Goal: Task Accomplishment & Management: Use online tool/utility

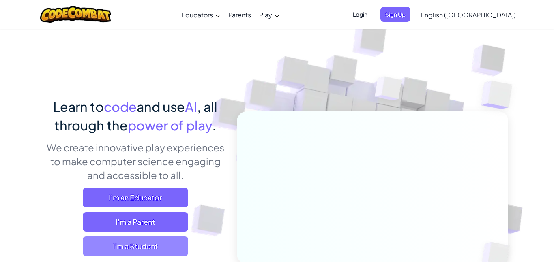
click at [173, 242] on span "I'm a Student" at bounding box center [135, 246] width 105 height 19
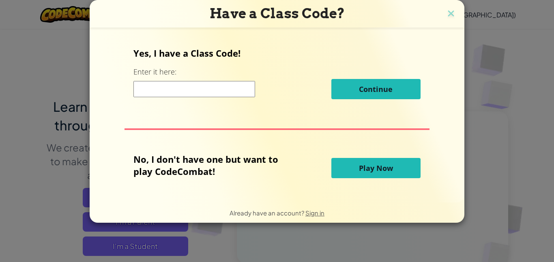
click at [209, 100] on div "Yes, I have a Class Code! Enter it here: Continue" at bounding box center [276, 76] width 286 height 58
click at [205, 89] on input at bounding box center [194, 89] width 122 height 16
type input "HeavyPartyGreen"
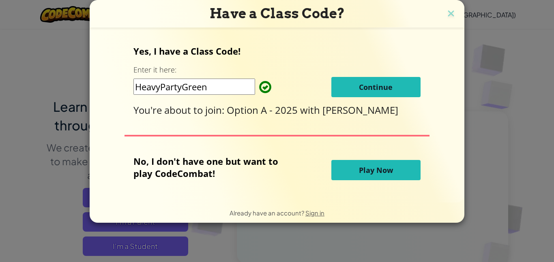
click at [344, 83] on button "Continue" at bounding box center [375, 87] width 89 height 20
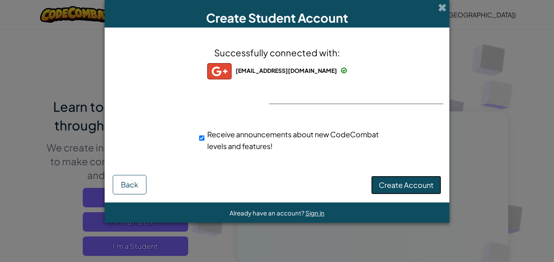
click at [409, 184] on span "Create Account" at bounding box center [405, 184] width 55 height 9
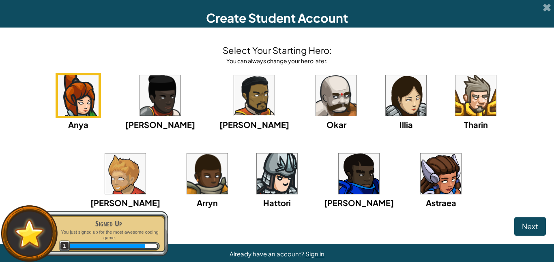
click at [420, 188] on img at bounding box center [440, 174] width 41 height 41
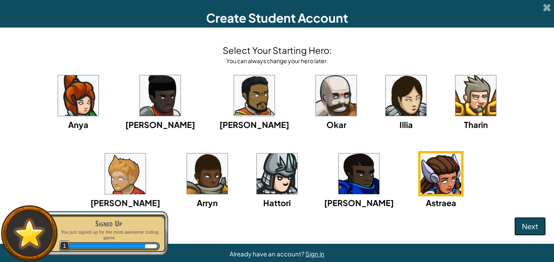
click at [535, 220] on button "Next" at bounding box center [530, 226] width 32 height 19
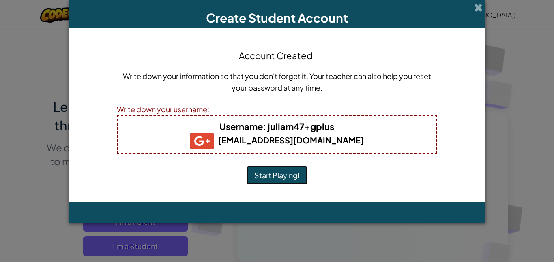
click at [294, 172] on button "Start Playing!" at bounding box center [276, 175] width 61 height 19
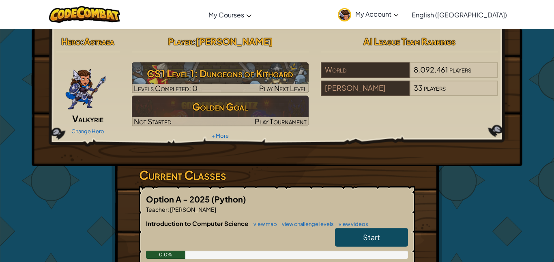
click at [366, 241] on span "Start" at bounding box center [371, 237] width 17 height 9
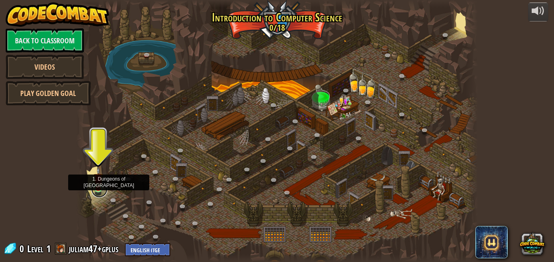
click at [92, 190] on link at bounding box center [99, 190] width 16 height 16
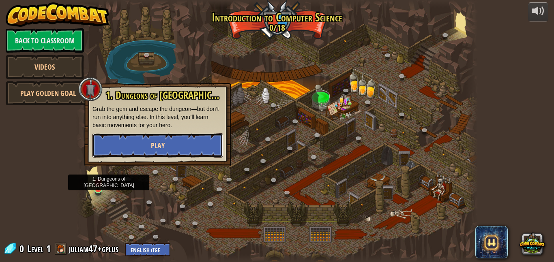
click at [130, 154] on button "Play" at bounding box center [157, 145] width 130 height 24
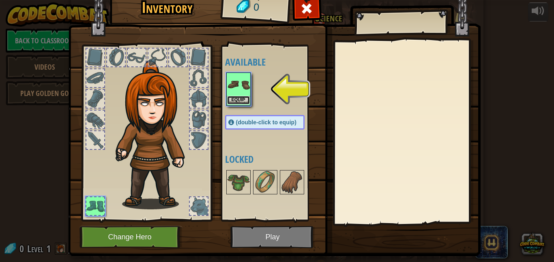
click at [241, 103] on button "Equip" at bounding box center [238, 100] width 23 height 9
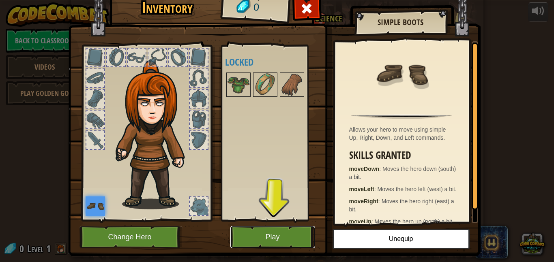
click at [283, 244] on button "Play" at bounding box center [272, 237] width 85 height 22
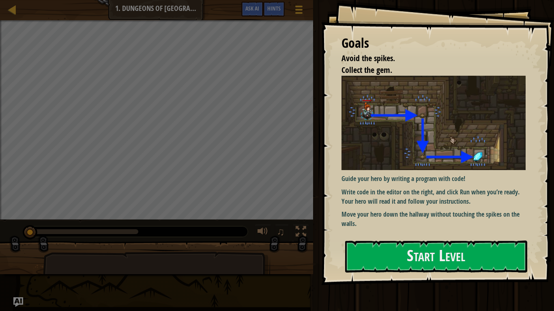
click at [351, 237] on div "Goals Avoid the spikes. Collect the gem. Guide your hero by writing a program w…" at bounding box center [437, 142] width 233 height 285
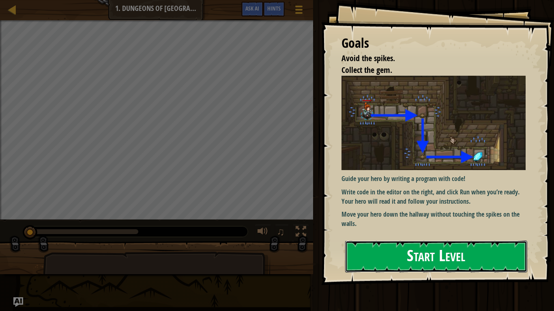
click at [360, 245] on button "Start Level" at bounding box center [436, 257] width 182 height 32
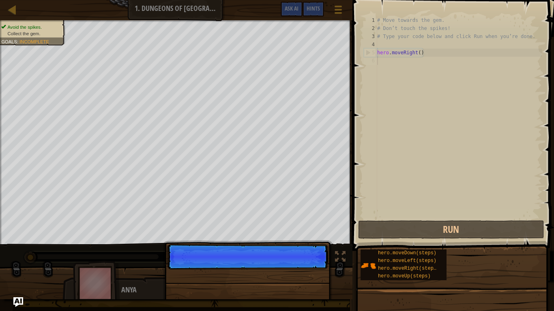
click at [300, 262] on p "Continue" at bounding box center [247, 256] width 161 height 25
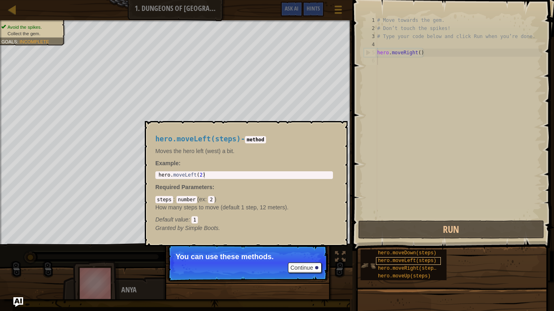
scroll to position [4, 0]
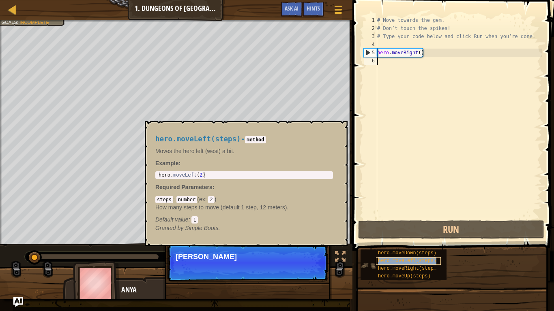
click at [378, 262] on span "hero.moveLeft(steps)" at bounding box center [407, 261] width 58 height 6
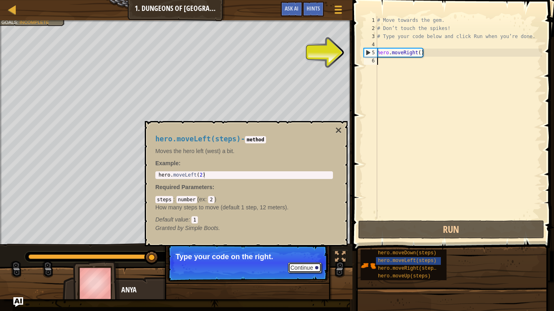
click at [317, 262] on button "Continue" at bounding box center [305, 268] width 34 height 11
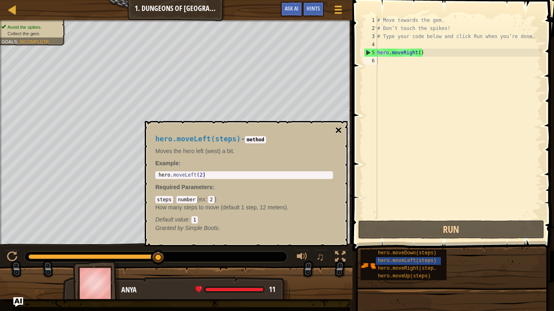
click at [336, 128] on button "×" at bounding box center [338, 130] width 6 height 11
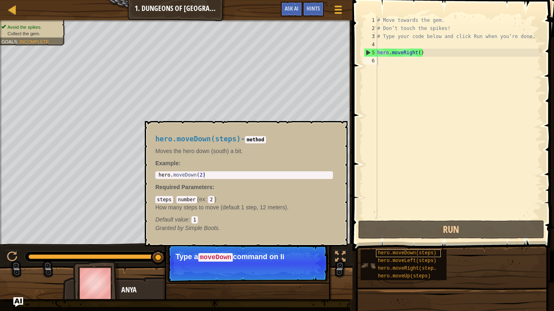
click at [395, 254] on span "hero.moveDown(steps)" at bounding box center [407, 253] width 58 height 6
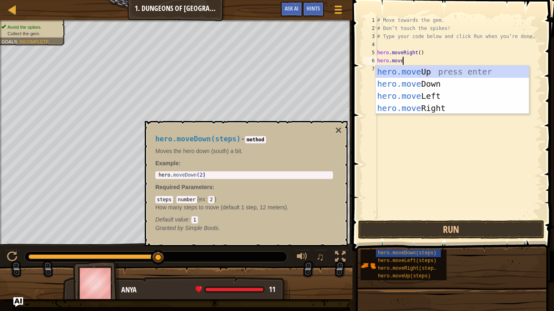
scroll to position [4, 3]
type textarea "hero.moveD"
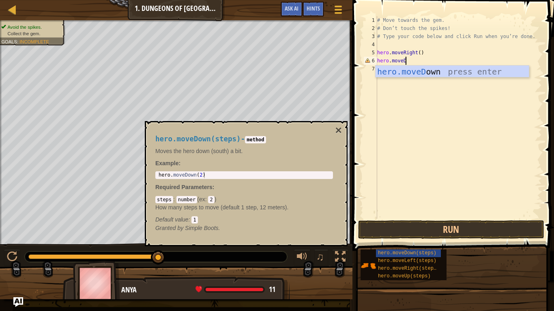
scroll to position [4, 4]
click at [442, 72] on div "hero.moveD own press enter" at bounding box center [451, 84] width 153 height 36
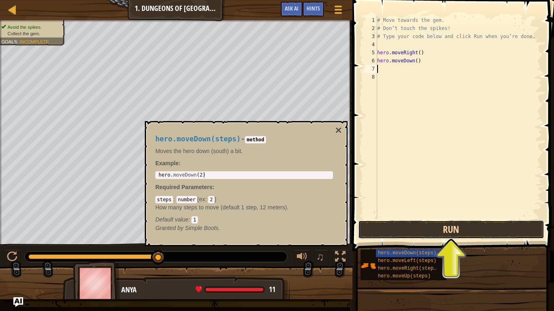
click at [459, 233] on button "Run" at bounding box center [451, 229] width 186 height 19
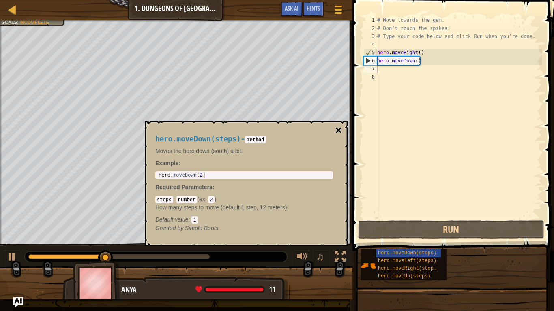
click at [338, 128] on button "×" at bounding box center [338, 130] width 6 height 11
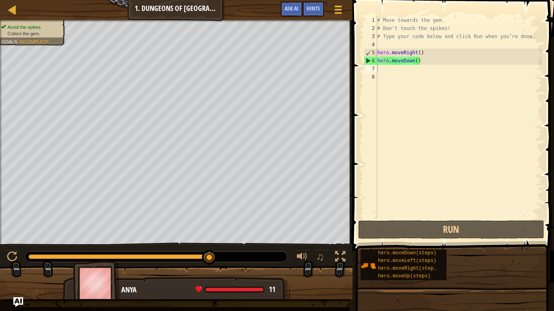
click at [391, 79] on div "# Move towards the gem. # Don’t touch the spikes! # Type your code below and cl…" at bounding box center [458, 125] width 166 height 219
click at [387, 71] on div "# Move towards the gem. # Don’t touch the spikes! # Type your code below and cl…" at bounding box center [458, 125] width 166 height 219
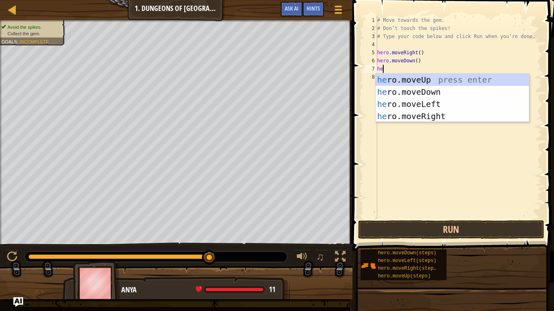
type textarea "her"
click at [423, 115] on div "her o.moveUp press enter her o.moveDown press enter her o.moveLeft press enter …" at bounding box center [451, 110] width 153 height 73
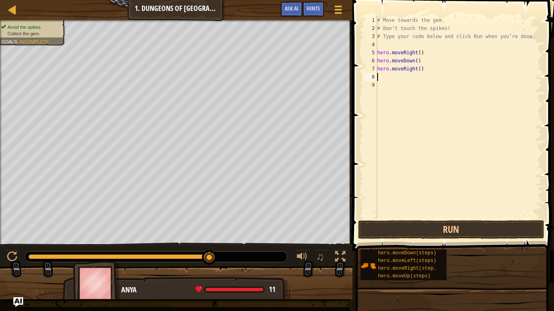
scroll to position [4, 0]
click at [425, 224] on button "Run" at bounding box center [451, 229] width 186 height 19
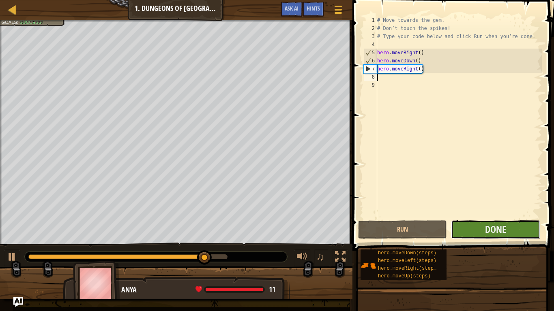
click at [474, 231] on button "Done" at bounding box center [495, 229] width 89 height 19
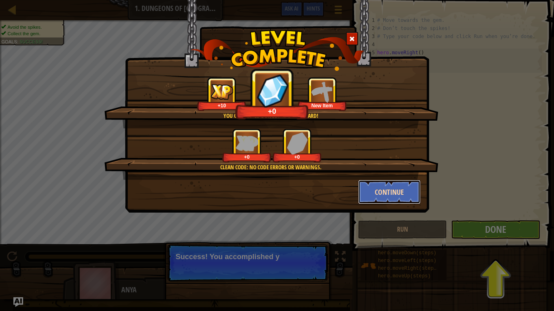
click at [397, 189] on button "Continue" at bounding box center [389, 192] width 63 height 24
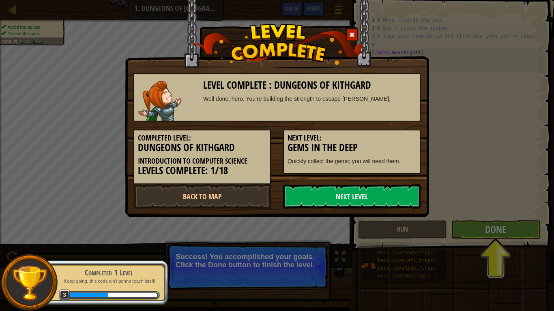
click at [397, 189] on link "Next Level" at bounding box center [351, 196] width 137 height 24
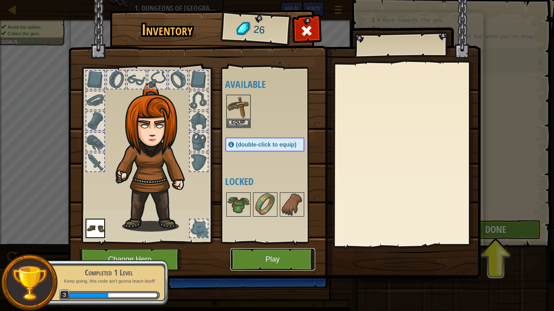
click at [254, 253] on button "Play" at bounding box center [272, 259] width 85 height 22
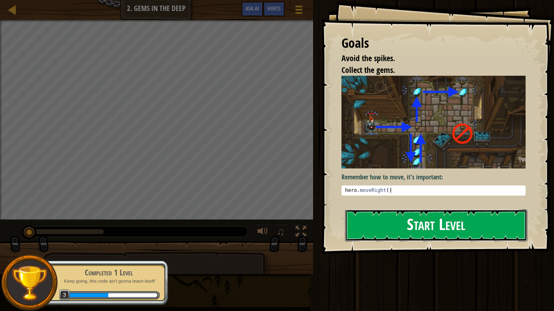
click at [401, 216] on button "Start Level" at bounding box center [436, 225] width 182 height 32
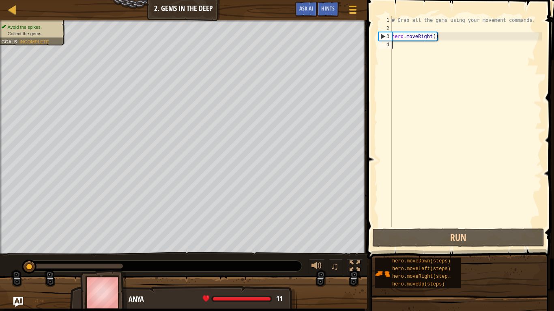
click at [397, 37] on div "# Grab all the gems using your movement commands. hero . moveRight ( )" at bounding box center [466, 129] width 152 height 227
type textarea "hero.moveRight()"
click at [410, 43] on div "# Grab all the gems using your movement commands. hero . moveRight ( )" at bounding box center [466, 129] width 152 height 227
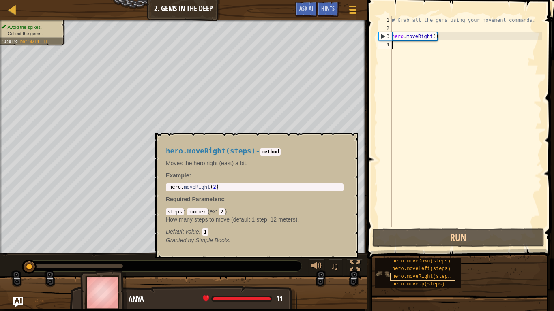
click at [398, 262] on span "hero.moveRight(steps)" at bounding box center [422, 277] width 61 height 6
click at [346, 138] on button "×" at bounding box center [349, 142] width 6 height 11
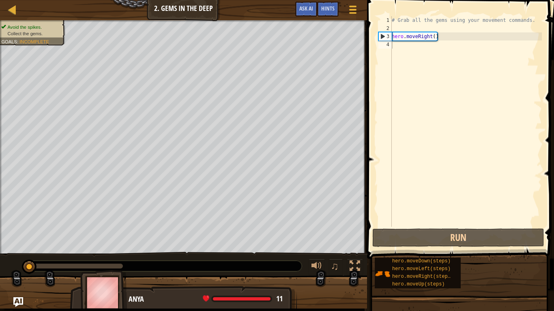
click at [398, 66] on div "# Grab all the gems using your movement commands. hero . moveRight ( )" at bounding box center [466, 129] width 152 height 227
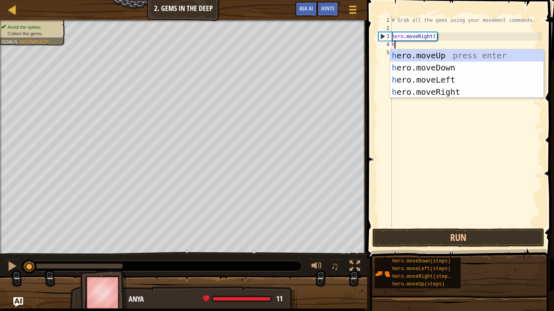
scroll to position [4, 0]
type textarea "her"
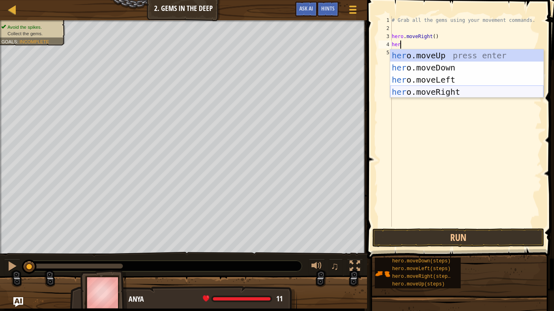
click at [477, 91] on div "her o.moveUp press enter her o.moveDown press enter her o.moveLeft press enter …" at bounding box center [466, 85] width 153 height 73
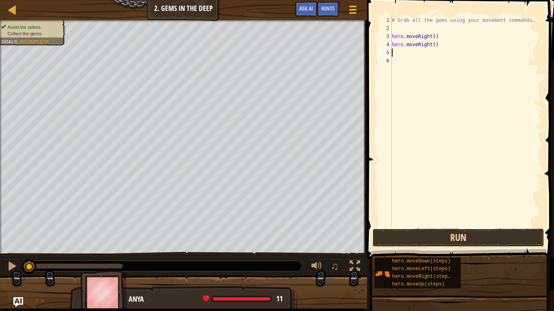
click at [484, 243] on button "Run" at bounding box center [458, 238] width 172 height 19
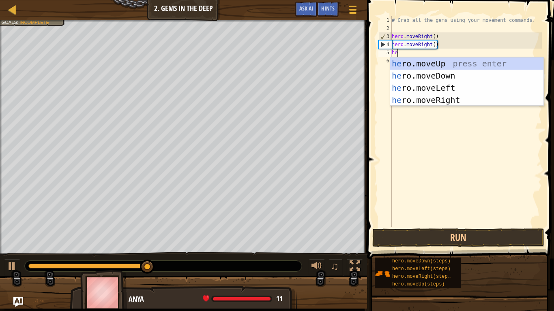
type textarea "her"
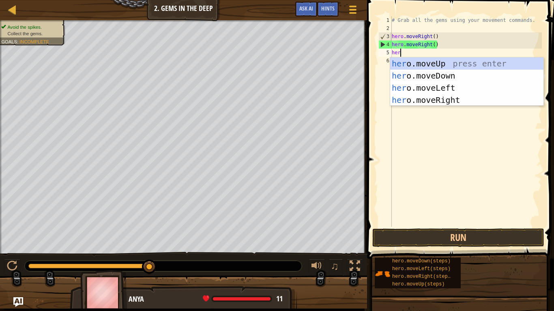
scroll to position [4, 1]
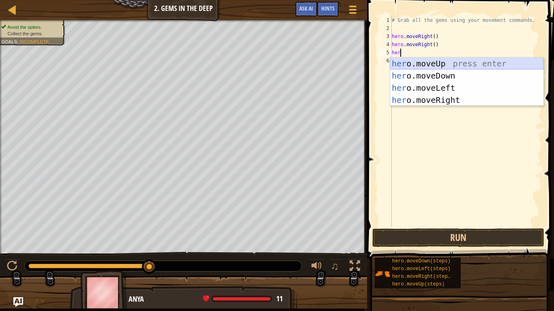
click at [447, 62] on div "her o.moveUp press enter her o.moveDown press enter her o.moveLeft press enter …" at bounding box center [466, 94] width 153 height 73
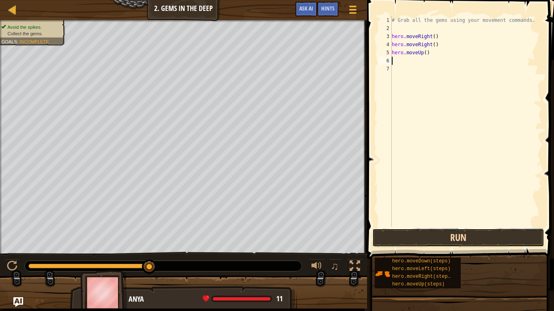
click at [466, 235] on button "Run" at bounding box center [458, 238] width 172 height 19
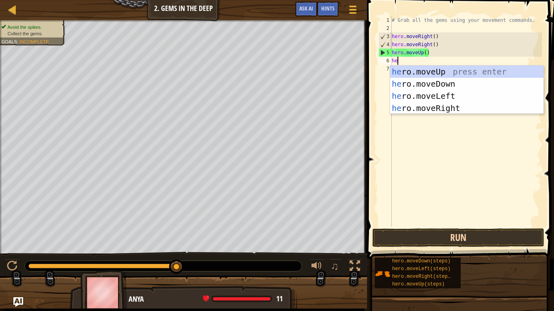
type textarea "her"
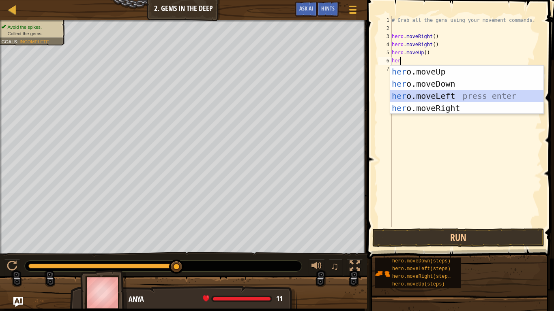
click at [429, 96] on div "her o.moveUp press enter her o.moveDown press enter her o.moveLeft press enter …" at bounding box center [466, 102] width 153 height 73
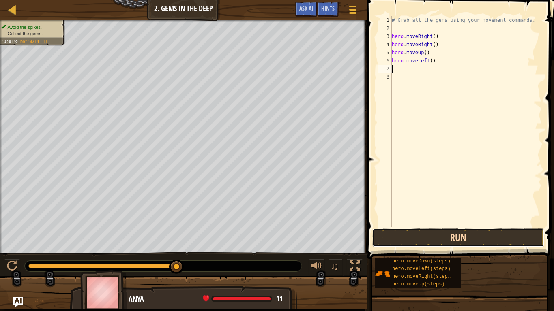
click at [445, 241] on button "Run" at bounding box center [458, 238] width 172 height 19
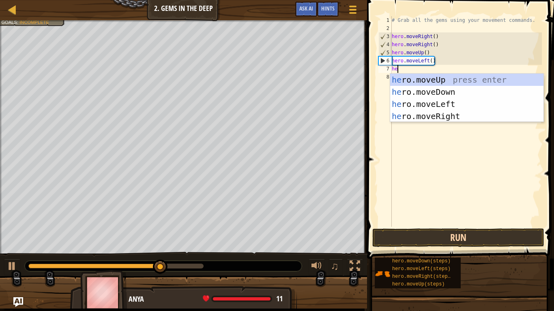
type textarea "her"
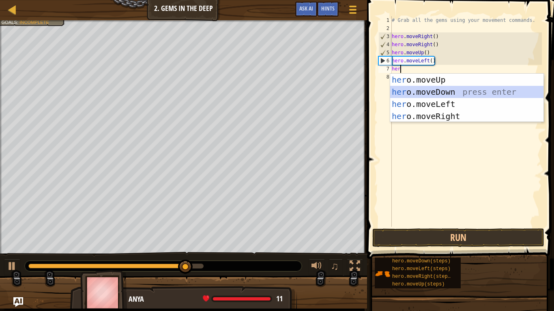
click at [483, 90] on div "her o.moveUp press enter her o.moveDown press enter her o.moveLeft press enter …" at bounding box center [466, 110] width 153 height 73
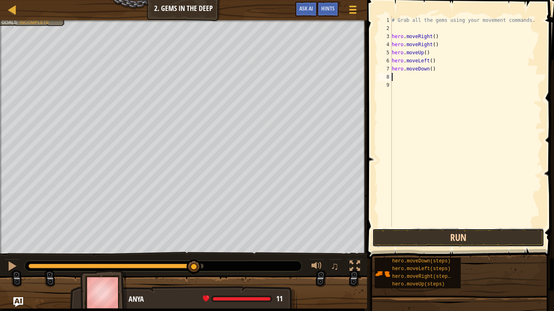
click at [494, 229] on button "Run" at bounding box center [458, 238] width 172 height 19
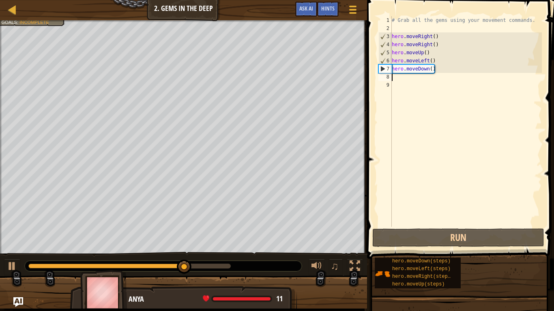
type textarea "h"
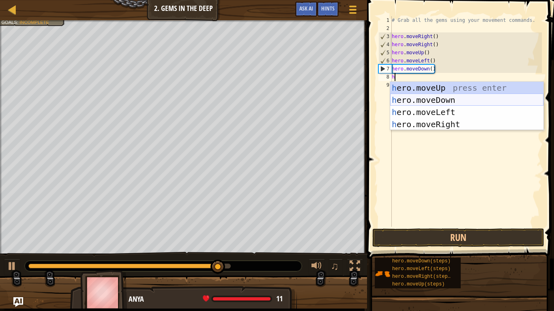
click at [456, 97] on div "h ero.moveUp press enter h ero.moveDown press enter h ero.moveLeft press enter …" at bounding box center [466, 118] width 153 height 73
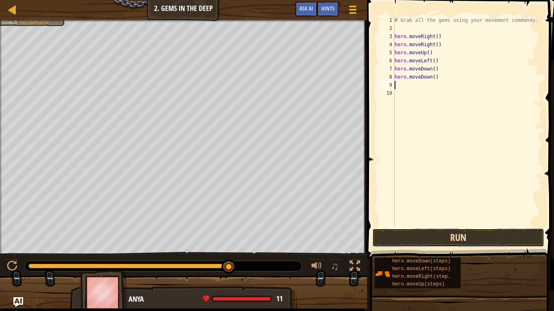
click at [474, 238] on button "Run" at bounding box center [458, 238] width 172 height 19
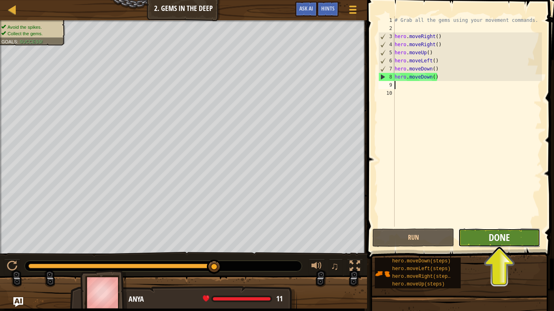
click at [507, 234] on span "Done" at bounding box center [498, 237] width 21 height 13
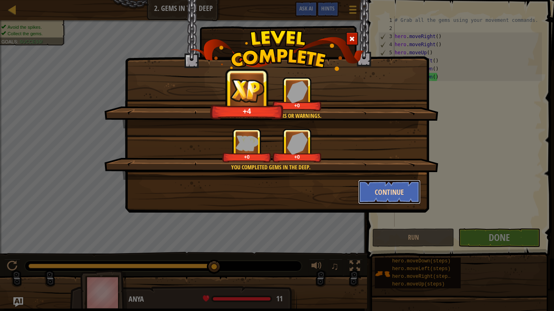
click at [391, 192] on button "Continue" at bounding box center [389, 192] width 63 height 24
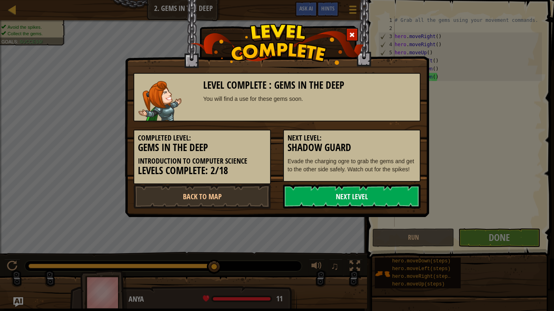
click at [389, 197] on link "Next Level" at bounding box center [351, 196] width 137 height 24
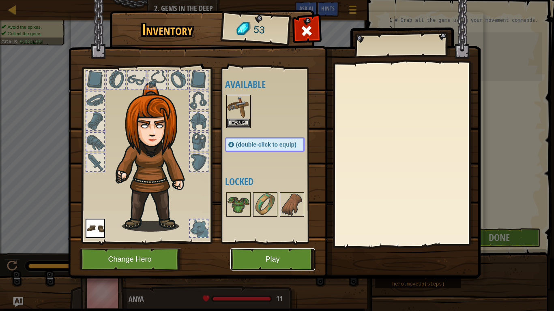
click at [266, 262] on button "Play" at bounding box center [272, 259] width 85 height 22
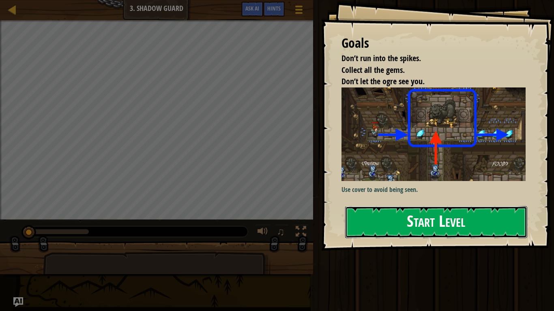
click at [487, 227] on button "Start Level" at bounding box center [436, 222] width 182 height 32
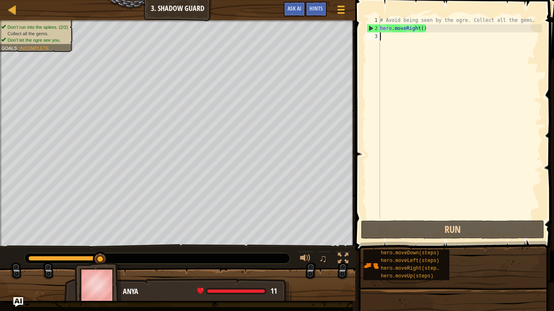
scroll to position [4, 0]
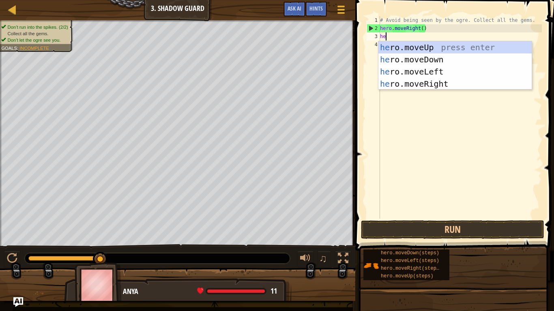
type textarea "her"
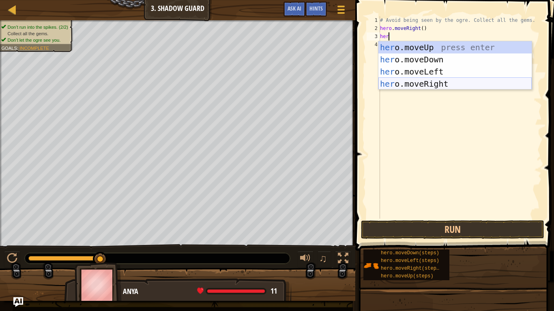
click at [470, 85] on div "her o.moveUp press enter her o.moveDown press enter her o.moveLeft press enter …" at bounding box center [454, 77] width 153 height 73
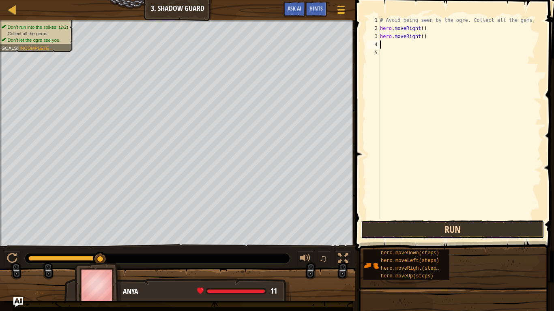
click at [473, 227] on button "Run" at bounding box center [452, 229] width 183 height 19
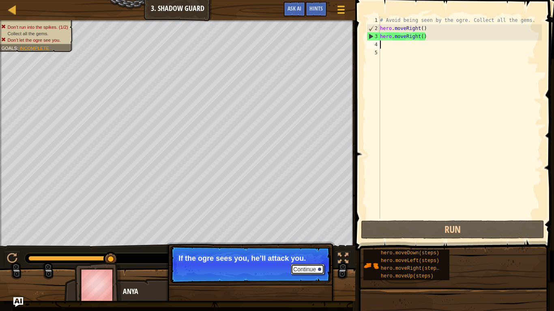
click at [301, 262] on button "Continue" at bounding box center [308, 269] width 34 height 11
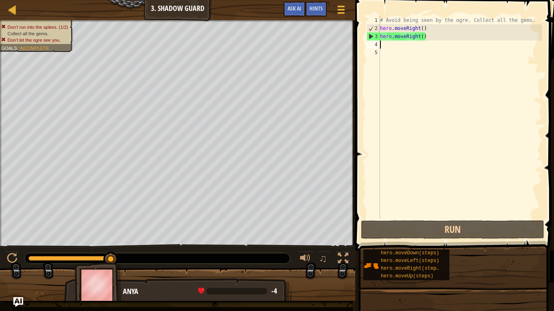
click at [408, 40] on div "# Avoid being seen by the ogre. Collect all the gems. hero . moveRight ( ) hero…" at bounding box center [459, 125] width 163 height 219
click at [426, 39] on div "# Avoid being seen by the ogre. Collect all the gems. hero . moveRight ( ) hero…" at bounding box center [459, 125] width 163 height 219
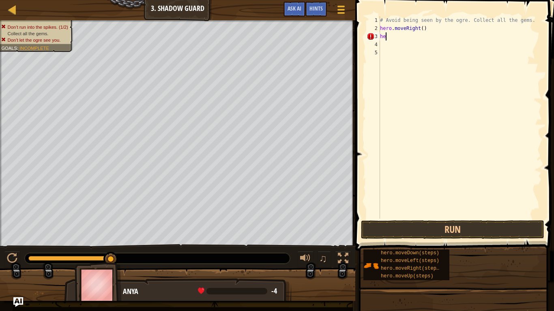
type textarea "h"
click at [460, 224] on button "Run" at bounding box center [452, 229] width 183 height 19
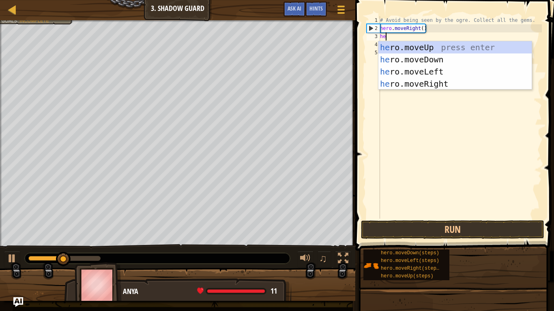
type textarea "her"
click at [457, 48] on div "her o.moveUp press enter her o.moveDown press enter her o.moveLeft press enter …" at bounding box center [454, 77] width 153 height 73
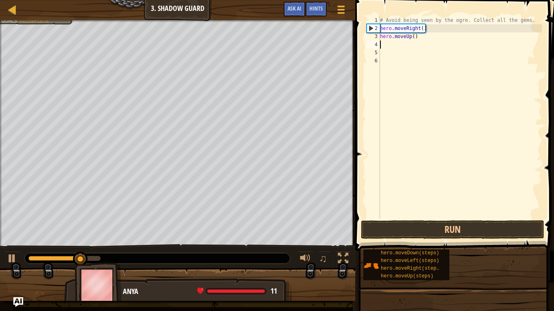
scroll to position [4, 0]
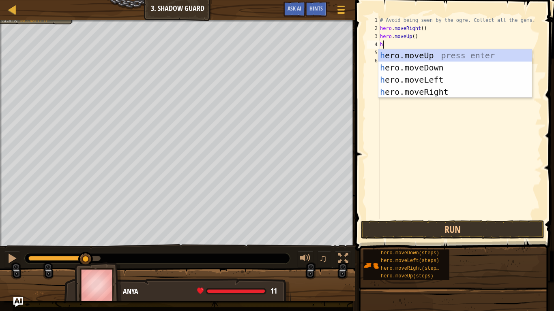
type textarea "he"
click at [442, 88] on div "he ro.moveUp press enter he ro.moveDown press enter he ro.moveLeft press enter …" at bounding box center [454, 85] width 153 height 73
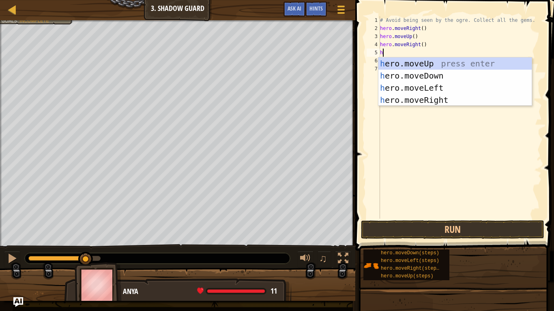
type textarea "he"
click at [447, 78] on div "he ro.moveUp press enter he ro.moveDown press enter he ro.moveLeft press enter …" at bounding box center [454, 94] width 153 height 73
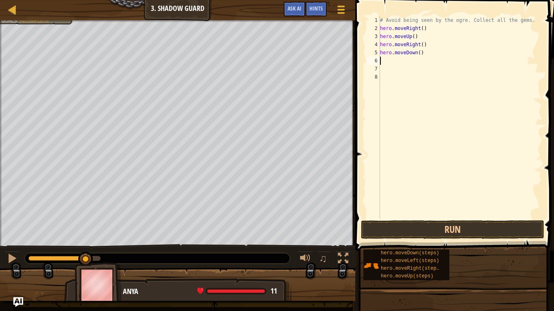
scroll to position [4, 0]
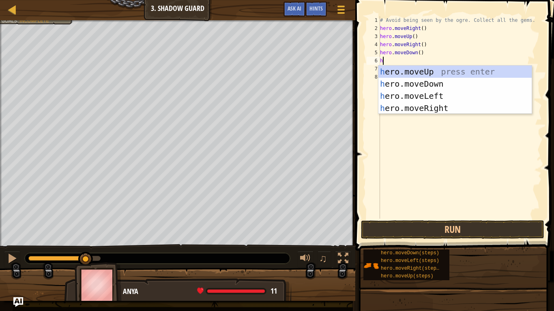
type textarea "he"
click at [467, 104] on div "he ro.moveUp press enter he ro.moveDown press enter he ro.moveLeft press enter …" at bounding box center [454, 102] width 153 height 73
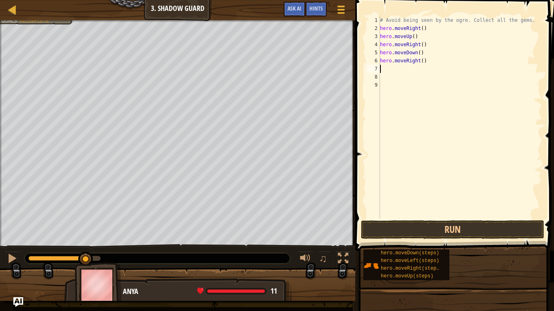
scroll to position [4, 0]
click at [425, 232] on button "Run" at bounding box center [452, 229] width 183 height 19
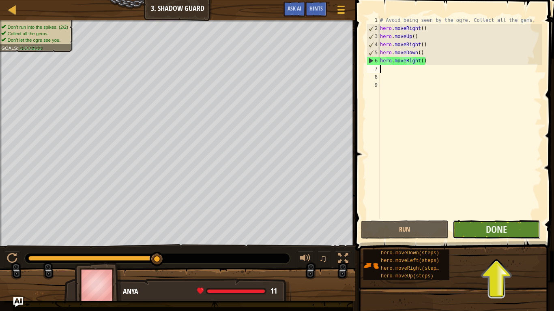
click at [470, 229] on button "Done" at bounding box center [496, 229] width 88 height 19
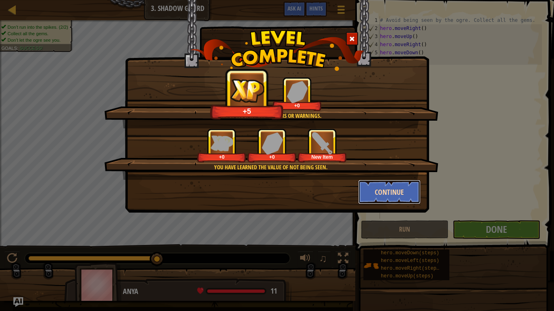
click at [378, 193] on button "Continue" at bounding box center [389, 192] width 63 height 24
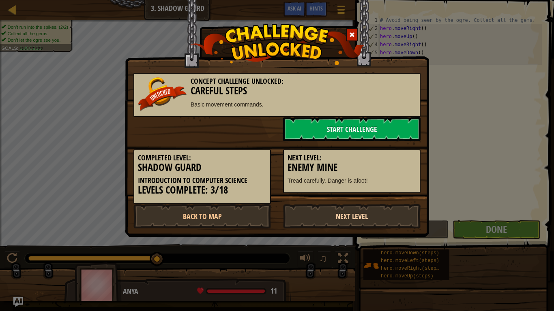
click at [352, 212] on link "Next Level" at bounding box center [351, 216] width 137 height 24
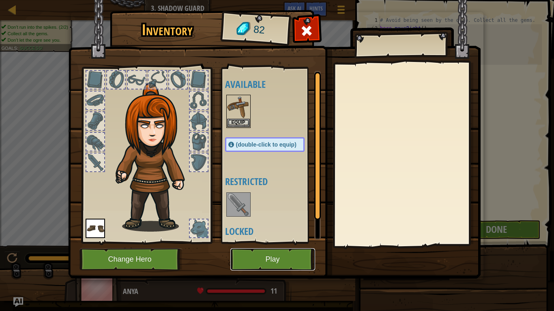
click at [280, 251] on button "Play" at bounding box center [272, 259] width 85 height 22
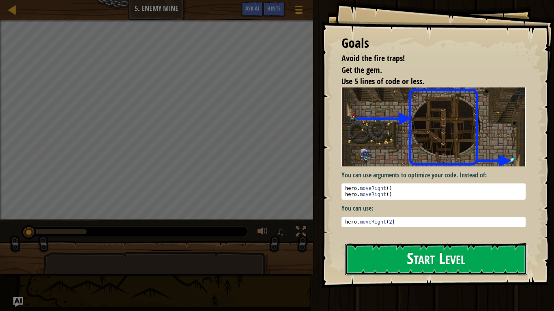
click at [372, 257] on button "Start Level" at bounding box center [436, 260] width 182 height 32
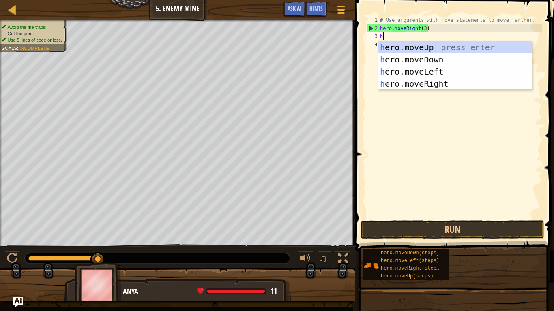
scroll to position [4, 0]
type textarea "he"
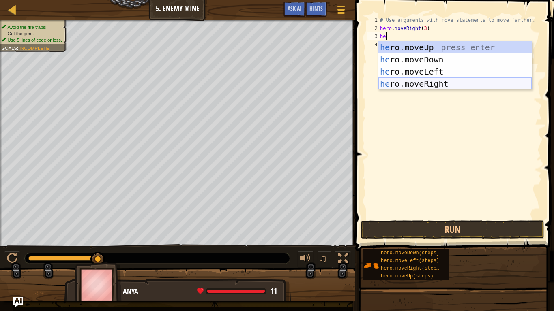
click at [425, 80] on div "he ro.moveUp press enter he ro.moveDown press enter he ro.moveLeft press enter …" at bounding box center [454, 77] width 153 height 73
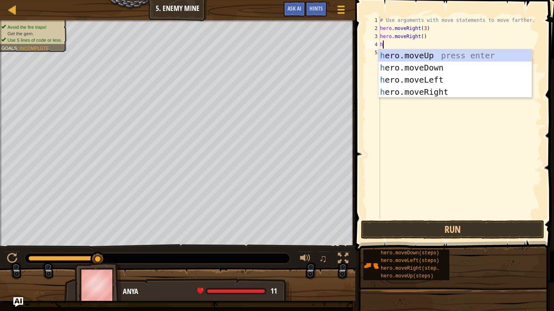
type textarea "he"
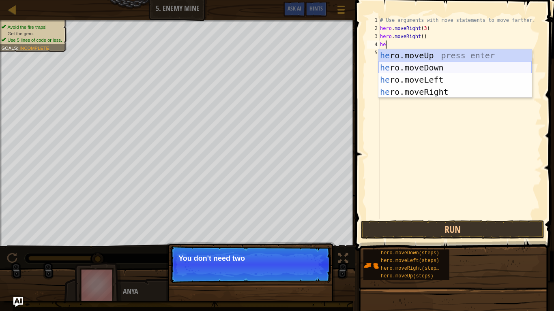
click at [428, 69] on div "he ro.moveUp press enter he ro.moveDown press enter he ro.moveLeft press enter …" at bounding box center [454, 85] width 153 height 73
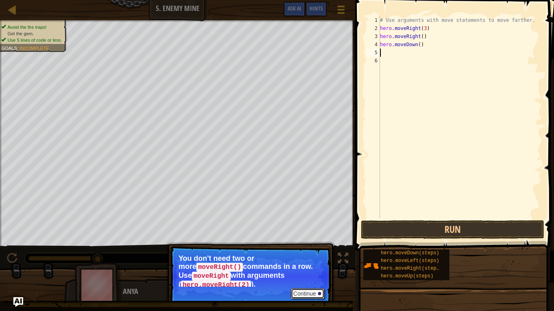
click at [299, 262] on button "Continue" at bounding box center [308, 294] width 34 height 11
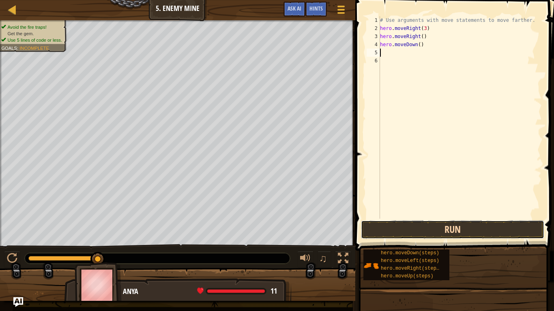
click at [378, 235] on button "Run" at bounding box center [452, 229] width 183 height 19
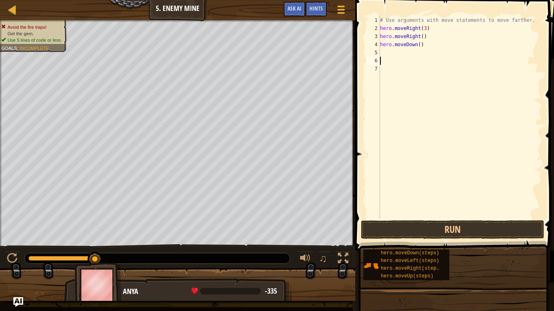
click at [451, 54] on div "# Use arguments with move statements to move farther. hero . moveRight ( 3 ) he…" at bounding box center [459, 125] width 163 height 219
click at [428, 49] on div "# Use arguments with move statements to move farther. hero . moveRight ( 3 ) he…" at bounding box center [459, 125] width 163 height 219
click at [426, 45] on div "# Use arguments with move statements to move farther. hero . moveRight ( 3 ) he…" at bounding box center [459, 125] width 163 height 219
type textarea "h"
click at [418, 232] on button "Run" at bounding box center [452, 229] width 183 height 19
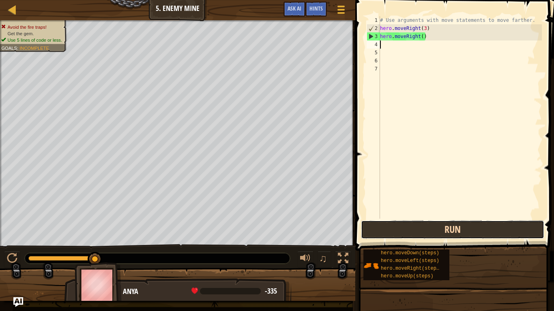
click at [413, 228] on button "Run" at bounding box center [452, 229] width 183 height 19
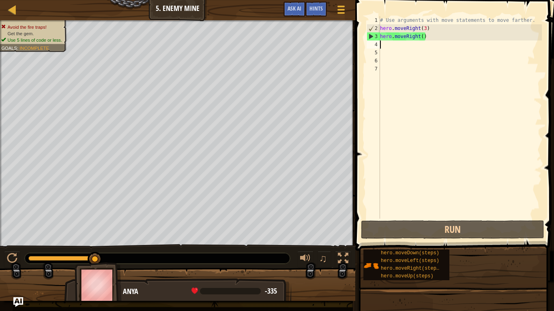
click at [435, 43] on div "# Use arguments with move statements to move farther. hero . moveRight ( 3 ) he…" at bounding box center [459, 125] width 163 height 219
click at [432, 37] on div "# Use arguments with move statements to move farther. hero . moveRight ( 3 ) he…" at bounding box center [459, 125] width 163 height 219
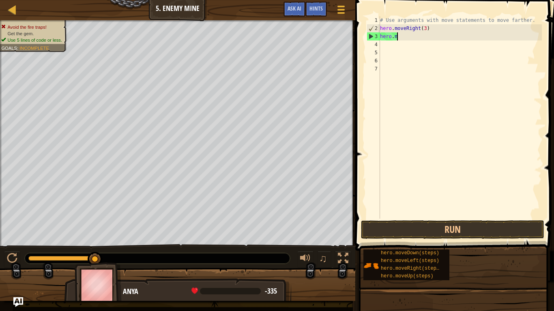
type textarea "h"
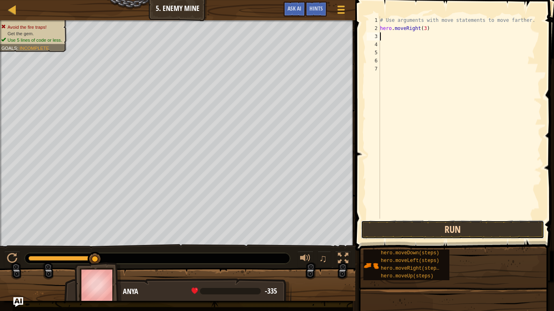
click at [421, 232] on button "Run" at bounding box center [452, 229] width 183 height 19
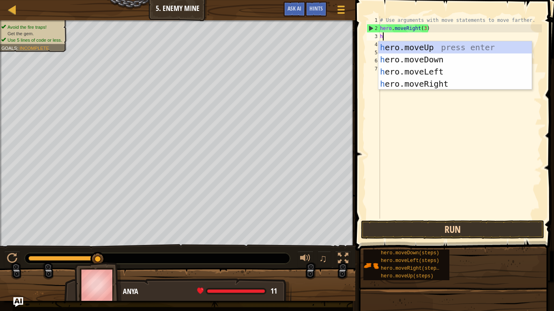
type textarea "he"
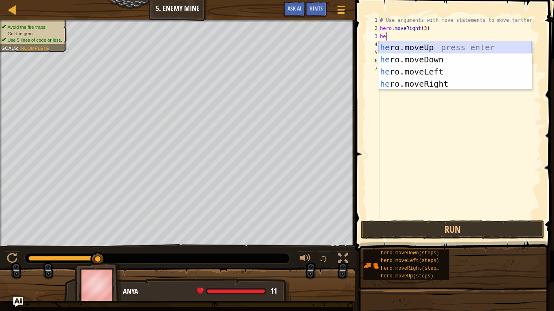
click at [388, 44] on div "he ro.moveUp press enter he ro.moveDown press enter he ro.moveLeft press enter …" at bounding box center [454, 77] width 153 height 73
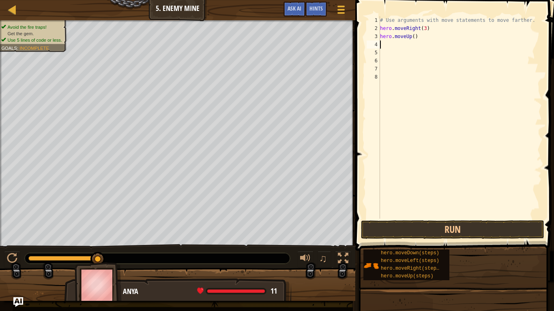
scroll to position [4, 0]
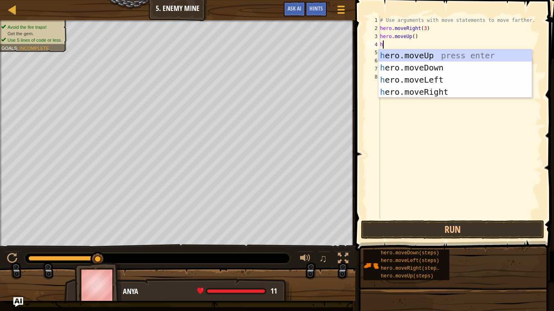
type textarea "he"
click at [425, 88] on div "he ro.moveUp press enter he ro.moveDown press enter he ro.moveLeft press enter …" at bounding box center [454, 85] width 153 height 73
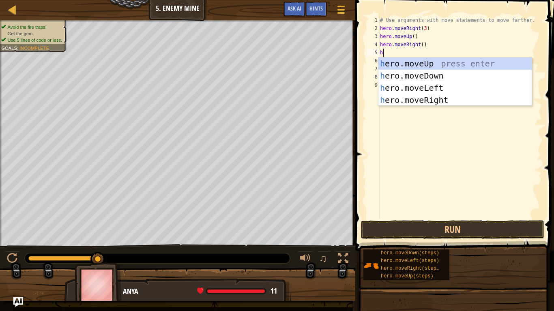
type textarea "he"
click at [431, 71] on div "he ro.moveUp press enter he ro.moveDown press enter he ro.moveLeft press enter …" at bounding box center [454, 94] width 153 height 73
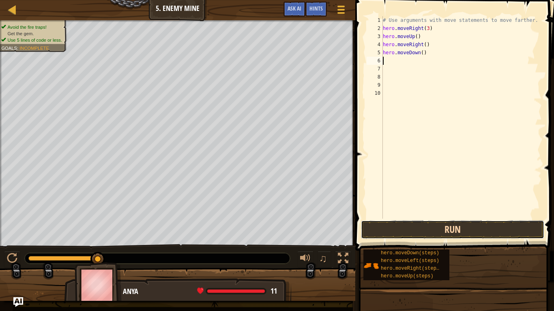
click at [411, 226] on button "Run" at bounding box center [452, 229] width 183 height 19
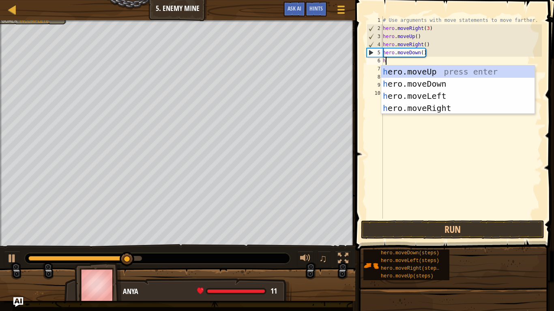
type textarea "he"
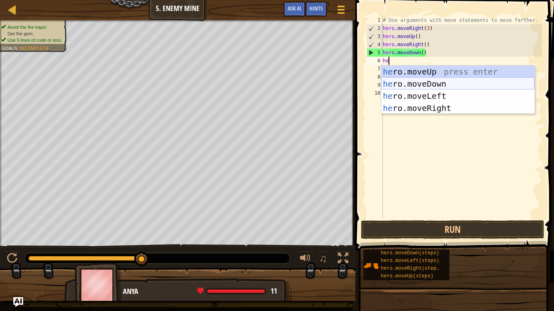
click at [398, 82] on div "he ro.moveUp press enter he ro.moveDown press enter he ro.moveLeft press enter …" at bounding box center [457, 102] width 153 height 73
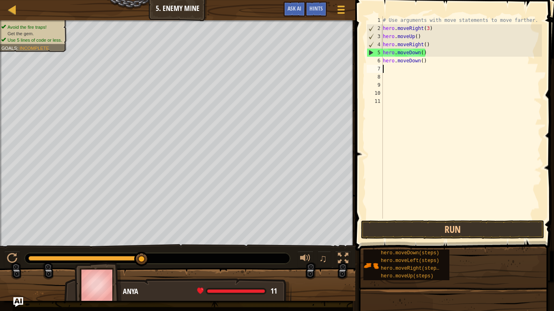
scroll to position [4, 0]
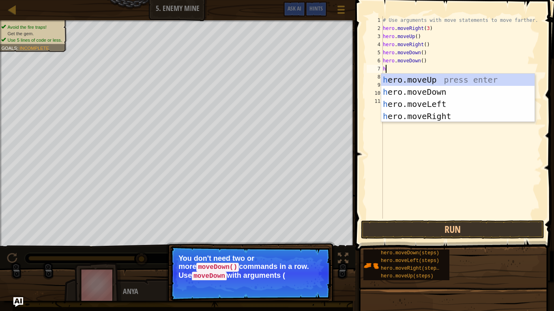
type textarea "he"
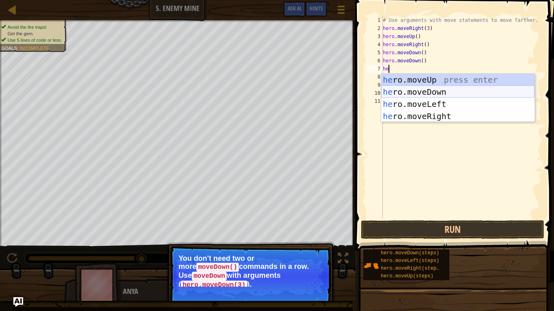
click at [419, 87] on div "he ro.moveUp press enter he ro.moveDown press enter he ro.moveLeft press enter …" at bounding box center [457, 110] width 153 height 73
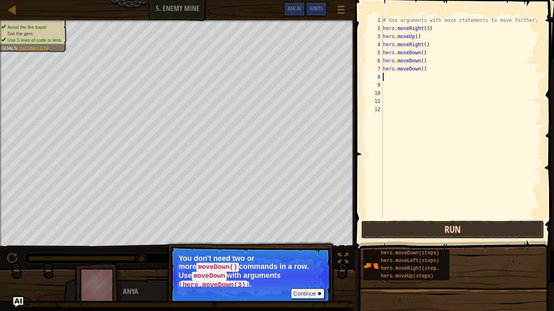
click at [418, 231] on button "Run" at bounding box center [452, 229] width 183 height 19
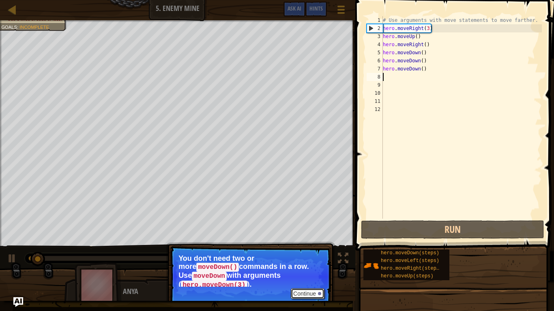
click at [309, 262] on button "Continue" at bounding box center [308, 294] width 34 height 11
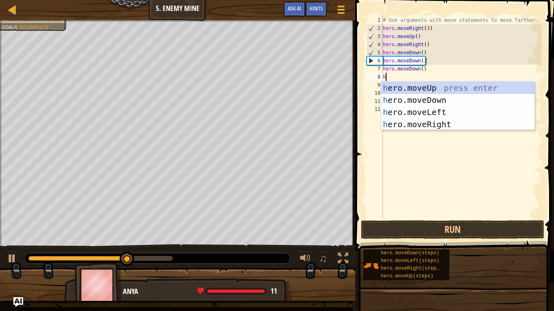
type textarea "he"
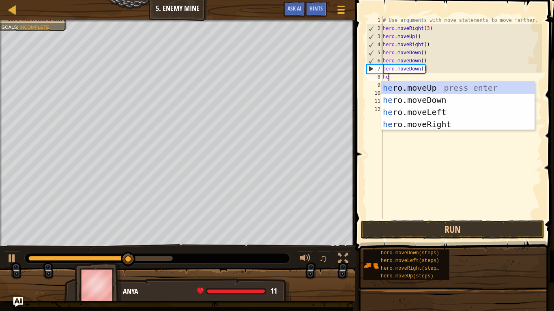
scroll to position [4, 0]
click at [427, 122] on div "he ro.moveUp press enter he ro.moveDown press enter he ro.moveLeft press enter …" at bounding box center [457, 118] width 153 height 73
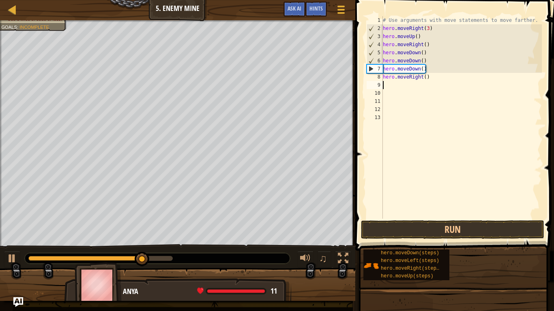
scroll to position [4, 0]
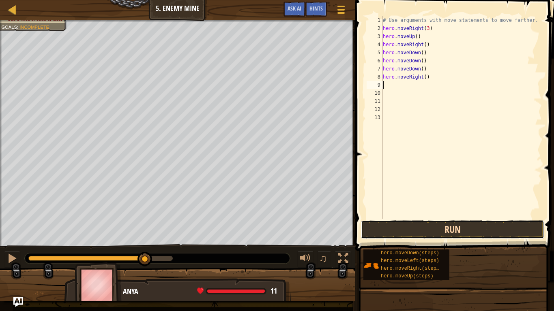
click at [402, 225] on button "Run" at bounding box center [452, 229] width 183 height 19
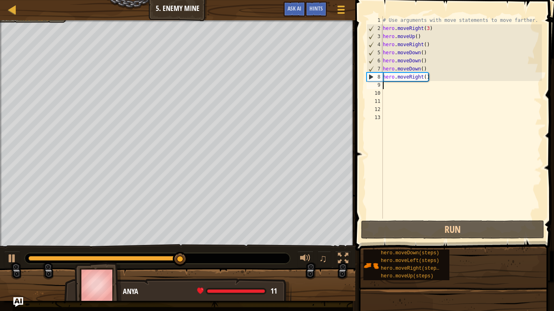
click at [425, 75] on div "# Use arguments with move statements to move farther. hero . moveRight ( 3 ) he…" at bounding box center [461, 125] width 160 height 219
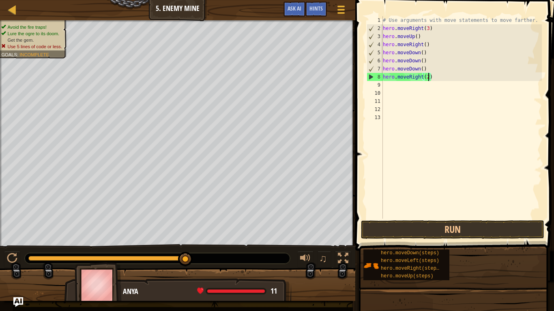
scroll to position [4, 6]
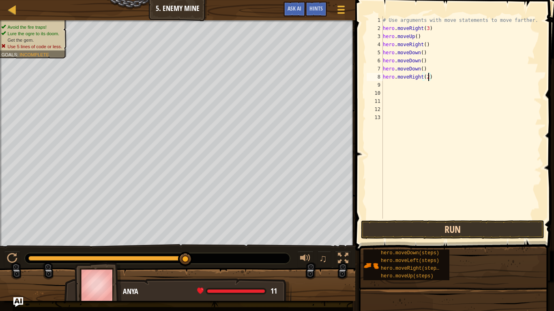
type textarea "hero.moveRight(2)"
click at [425, 229] on button "Run" at bounding box center [452, 229] width 183 height 19
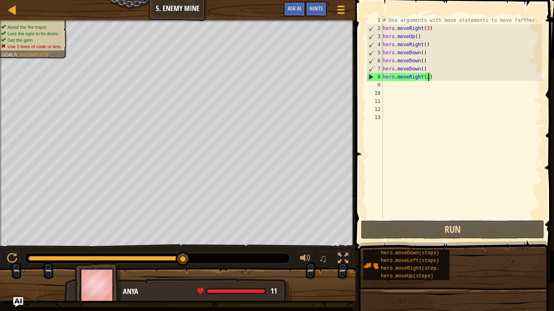
click at [421, 96] on div "# Use arguments with move statements to move farther. hero . moveRight ( 3 ) he…" at bounding box center [461, 125] width 160 height 219
click at [414, 91] on div "# Use arguments with move statements to move farther. hero . moveRight ( 3 ) he…" at bounding box center [461, 125] width 160 height 219
click at [408, 86] on div "# Use arguments with move statements to move farther. hero . moveRight ( 3 ) he…" at bounding box center [461, 125] width 160 height 219
type textarea "h"
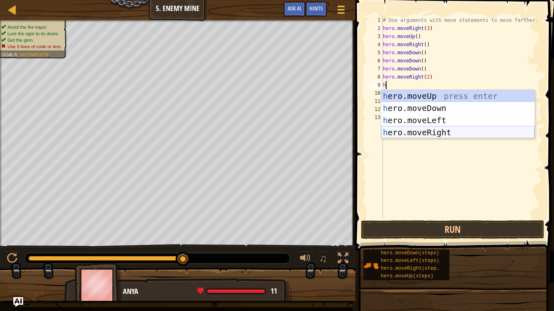
click at [416, 129] on div "h ero.moveUp press enter h ero.moveDown press enter h ero.moveLeft press enter …" at bounding box center [457, 126] width 153 height 73
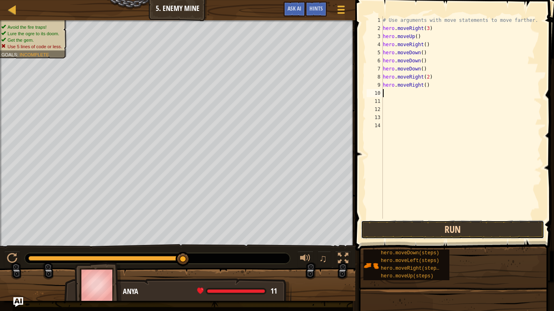
click at [420, 234] on button "Run" at bounding box center [452, 229] width 183 height 19
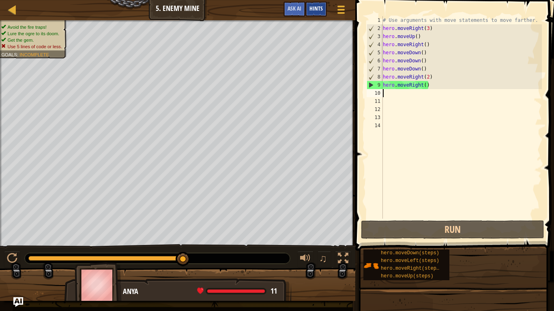
click at [310, 5] on span "Hints" at bounding box center [315, 8] width 13 height 8
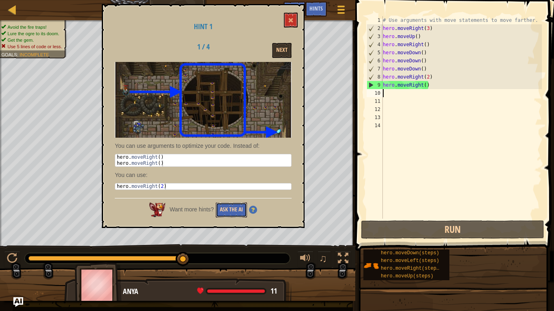
click at [229, 207] on button "Ask the AI" at bounding box center [231, 210] width 31 height 15
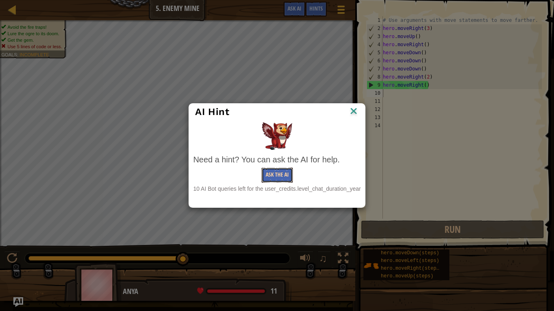
click at [280, 174] on button "Ask the AI" at bounding box center [276, 175] width 31 height 15
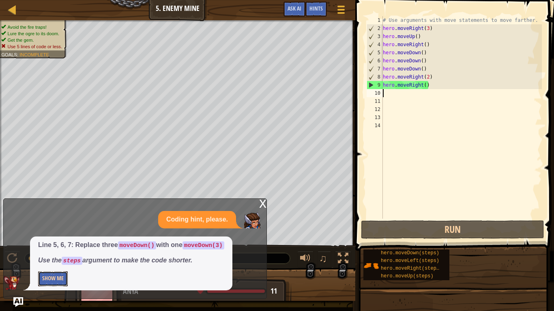
click at [59, 262] on button "Show Me" at bounding box center [53, 278] width 30 height 15
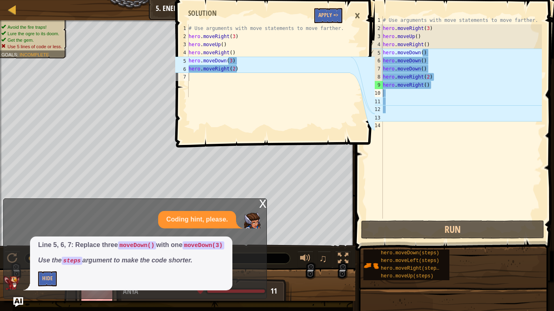
click at [423, 54] on div "# Use arguments with move statements to move farther. hero . moveRight ( 3 ) he…" at bounding box center [461, 125] width 160 height 219
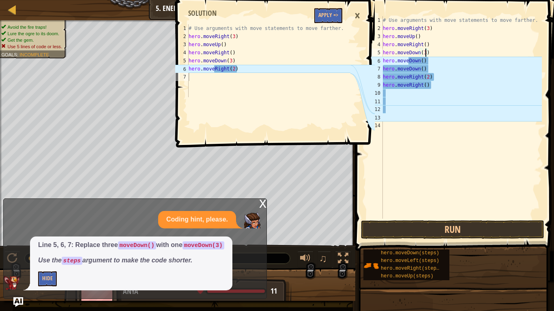
click at [434, 62] on div "# Use arguments with move statements to move farther. hero . moveRight ( 3 ) he…" at bounding box center [461, 125] width 160 height 219
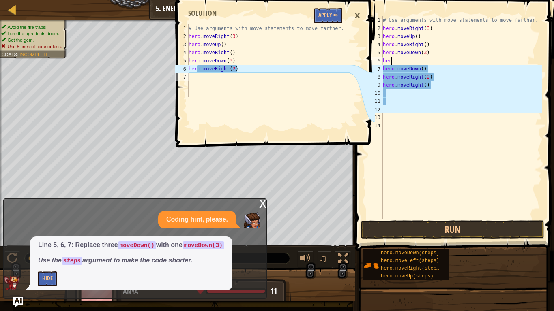
scroll to position [4, 0]
type textarea "h"
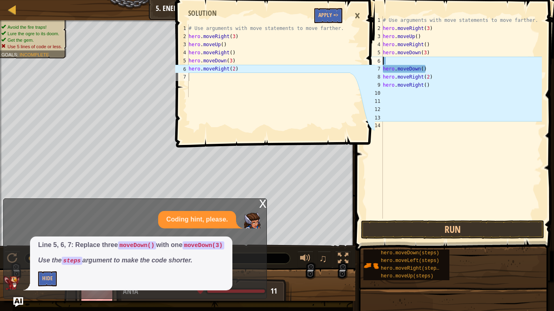
click at [435, 65] on div "# Use arguments with move statements to move farther. hero . moveRight ( 3 ) he…" at bounding box center [461, 125] width 160 height 219
type textarea "h"
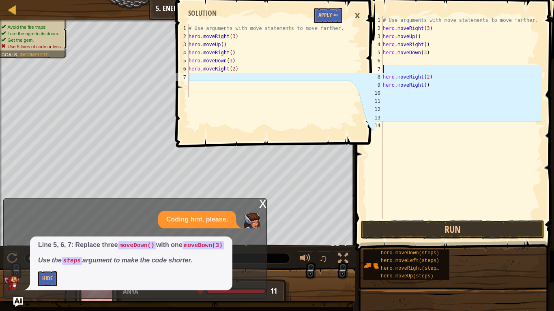
click at [432, 84] on div "# Use arguments with move statements to move farther. hero . moveRight ( 3 ) he…" at bounding box center [461, 125] width 160 height 219
type textarea "h"
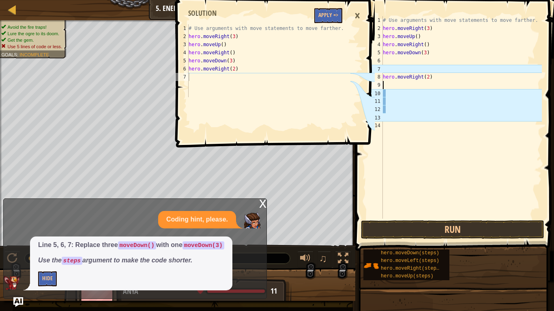
click at [438, 77] on div "# Use arguments with move statements to move farther. hero . moveRight ( 3 ) he…" at bounding box center [461, 125] width 160 height 219
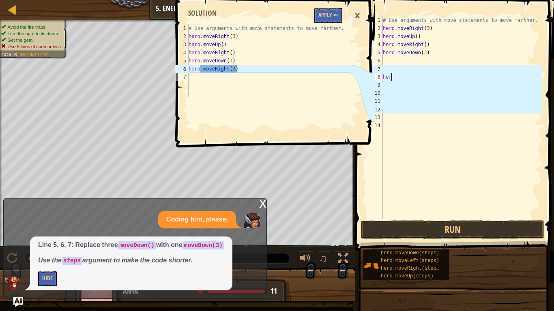
type textarea "h"
click at [402, 58] on div "# Use arguments with move statements to move farther. hero . moveRight ( 3 ) he…" at bounding box center [461, 125] width 160 height 219
type textarea "h"
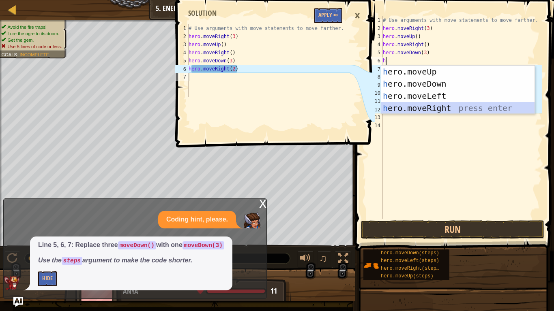
click at [430, 105] on div "h ero.moveUp press enter h ero.moveDown press enter h ero.moveLeft press enter …" at bounding box center [457, 102] width 153 height 73
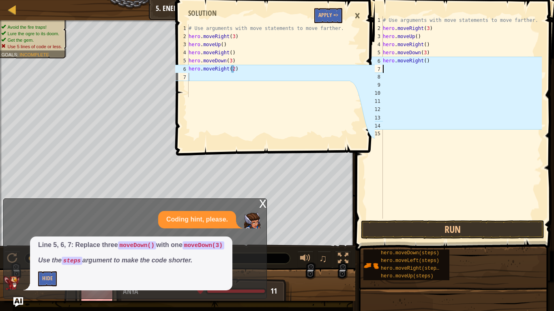
click at [425, 60] on div "# Use arguments with move statements to move farther. hero . moveRight ( 3 ) he…" at bounding box center [461, 125] width 160 height 219
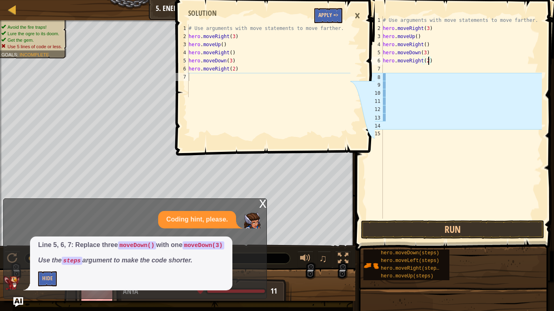
type textarea "hero.moveRight(2)"
click at [323, 9] on button "Apply =>" at bounding box center [328, 15] width 28 height 15
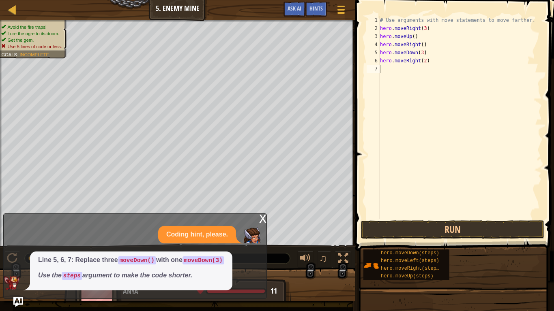
click at [323, 9] on div "Hints" at bounding box center [315, 9] width 21 height 15
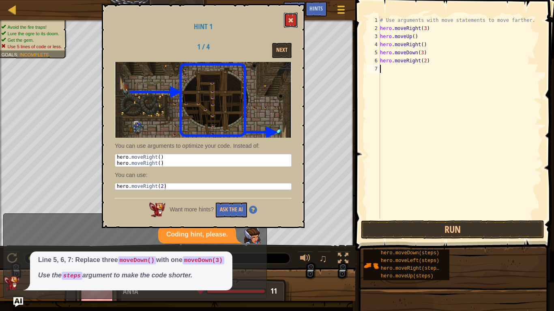
click at [292, 22] on span at bounding box center [291, 20] width 6 height 6
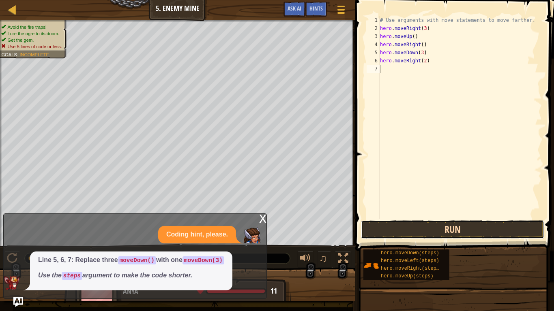
click at [391, 237] on button "Run" at bounding box center [452, 229] width 183 height 19
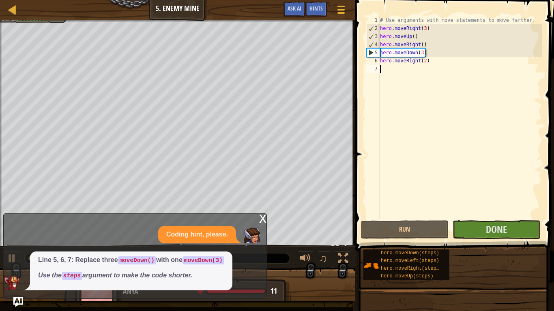
click at [261, 217] on div "x" at bounding box center [262, 218] width 7 height 8
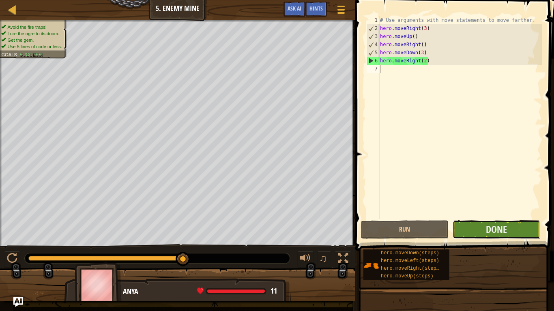
click at [523, 228] on button "Done" at bounding box center [496, 229] width 88 height 19
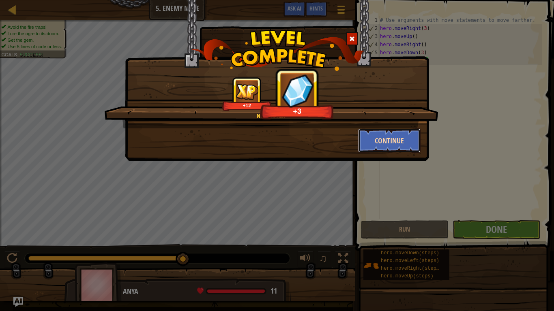
click at [388, 133] on button "Continue" at bounding box center [389, 140] width 63 height 24
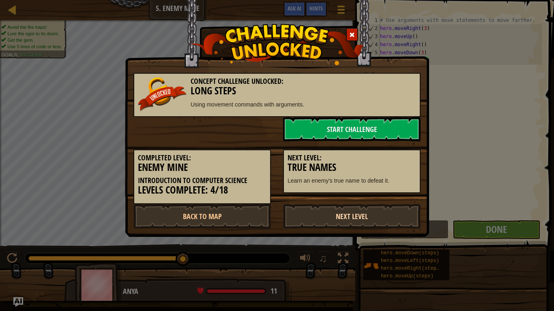
click at [325, 222] on link "Next Level" at bounding box center [351, 216] width 137 height 24
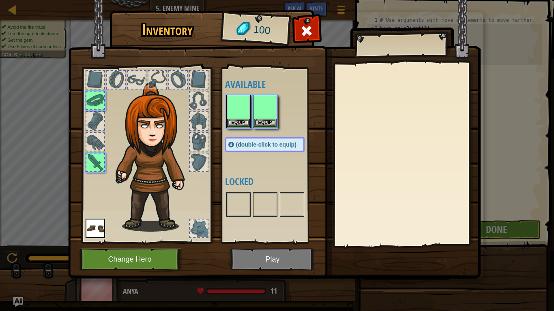
click at [325, 222] on img at bounding box center [274, 132] width 412 height 294
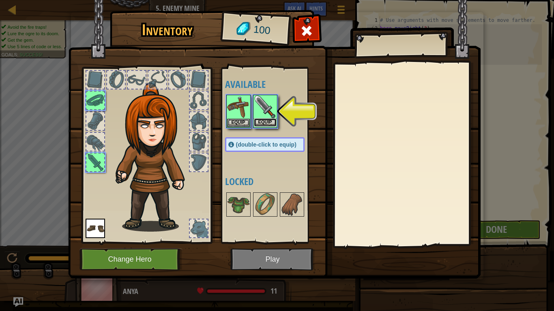
click at [259, 122] on button "Equip" at bounding box center [265, 122] width 23 height 9
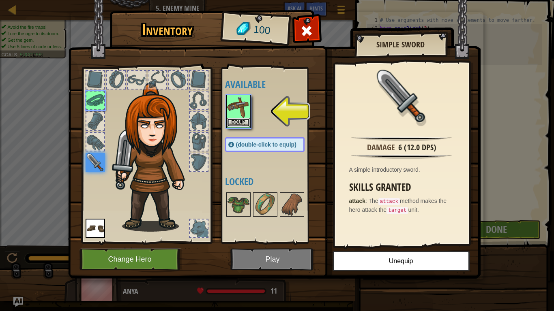
click at [233, 120] on button "Equip" at bounding box center [238, 122] width 23 height 9
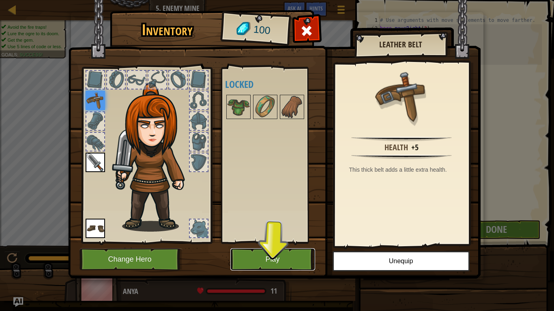
click at [261, 252] on button "Play" at bounding box center [272, 259] width 85 height 22
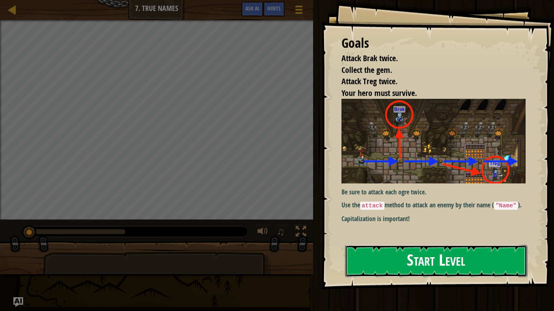
click at [385, 252] on button "Start Level" at bounding box center [436, 261] width 182 height 32
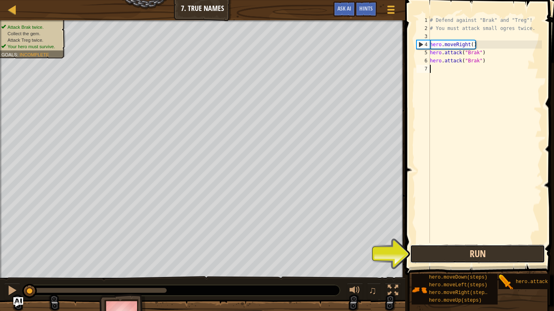
click at [446, 251] on button "Run" at bounding box center [477, 254] width 135 height 19
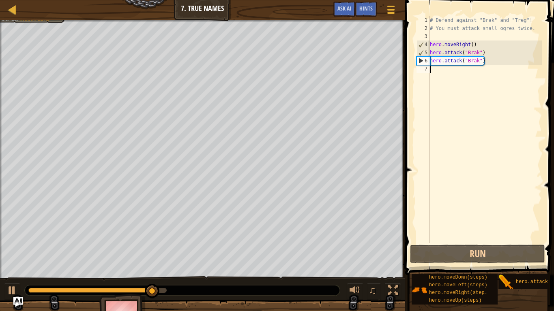
type textarea "m"
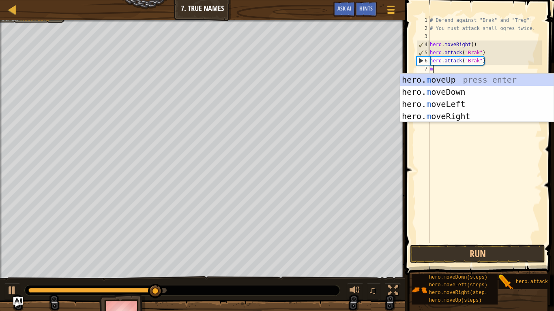
scroll to position [4, 0]
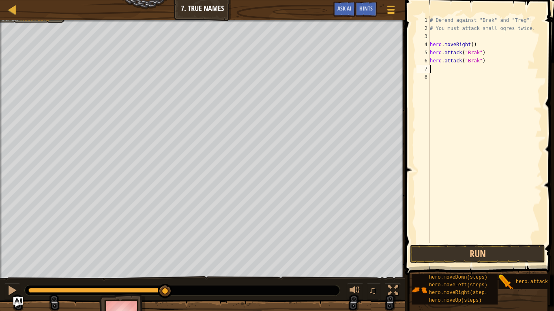
type textarea "h"
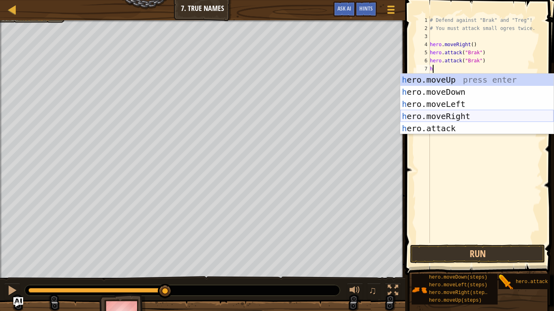
click at [459, 118] on div "h ero.moveUp press enter h ero.moveDown press enter h ero.moveLeft press enter …" at bounding box center [476, 116] width 153 height 85
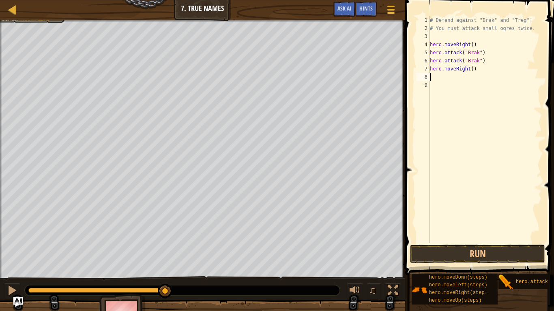
type textarea "h"
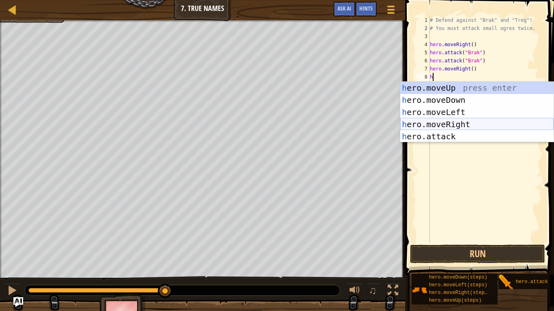
click at [455, 123] on div "h ero.moveUp press enter h ero.moveDown press enter h ero.moveLeft press enter …" at bounding box center [476, 124] width 153 height 85
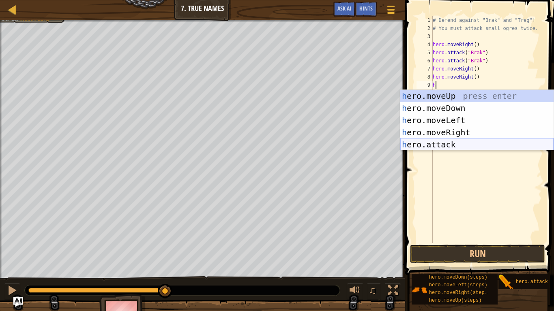
click at [455, 142] on div "h ero.moveUp press enter h ero.moveDown press enter h ero.moveLeft press enter …" at bounding box center [476, 132] width 153 height 85
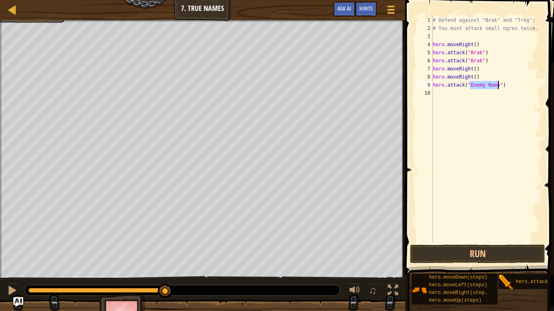
click at [475, 71] on div "# Defend against "Brak" and "Treg"! # You must attack small ogres twice. hero .…" at bounding box center [486, 137] width 111 height 243
click at [496, 79] on div "# Defend against "Brak" and "Treg"! # You must attack small ogres twice. hero .…" at bounding box center [486, 137] width 111 height 243
type textarea "h"
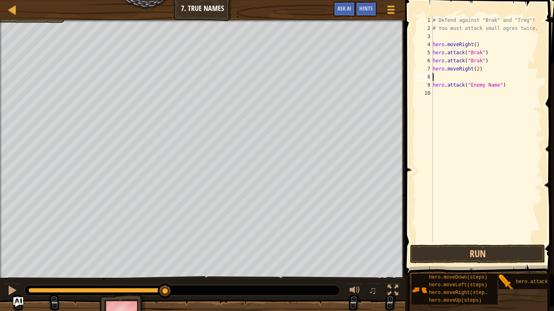
click at [433, 83] on div "# Defend against "Brak" and "Treg"! # You must attack small ogres twice. hero .…" at bounding box center [486, 137] width 111 height 243
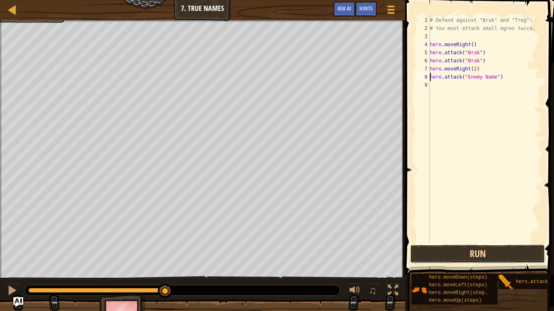
click at [493, 256] on button "Run" at bounding box center [477, 254] width 135 height 19
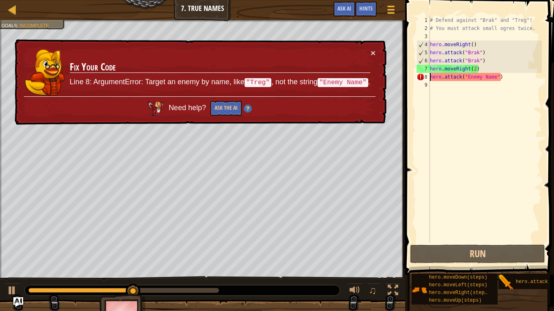
click at [481, 77] on div "# Defend against "Brak" and "Treg"! # You must attack small ogres twice. hero .…" at bounding box center [484, 137] width 113 height 243
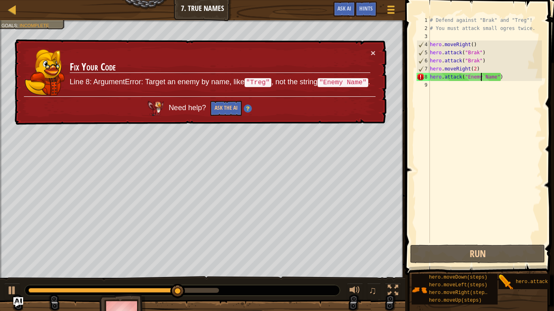
click at [494, 77] on div "# Defend against "Brak" and "Treg"! # You must attack small ogres twice. hero .…" at bounding box center [484, 137] width 113 height 243
click at [498, 77] on div "# Defend against "Brak" and "Treg"! # You must attack small ogres twice. hero .…" at bounding box center [484, 137] width 113 height 243
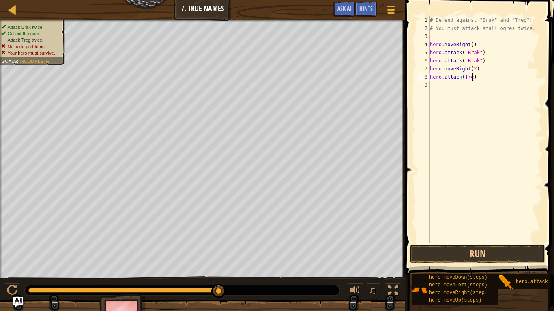
scroll to position [4, 6]
click at [491, 258] on button "Run" at bounding box center [477, 254] width 135 height 19
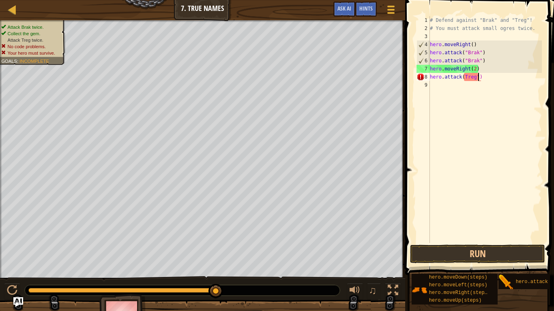
scroll to position [4, 7]
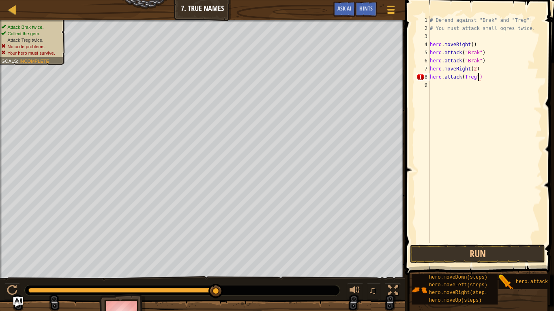
click at [464, 77] on div "# Defend against "Brak" and "Treg"! # You must attack small ogres twice. hero .…" at bounding box center [484, 137] width 113 height 243
type textarea "hero.attack("Treg")"
click at [465, 251] on button "Run" at bounding box center [477, 254] width 135 height 19
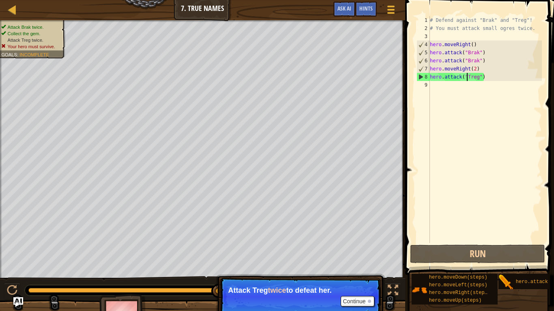
click at [465, 88] on div "# Defend against "Brak" and "Treg"! # You must attack small ogres twice. hero .…" at bounding box center [484, 137] width 113 height 243
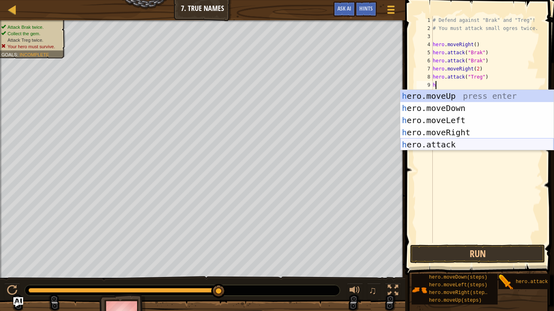
click at [443, 146] on div "h ero.moveUp press enter h ero.moveDown press enter h ero.moveLeft press enter …" at bounding box center [476, 132] width 153 height 85
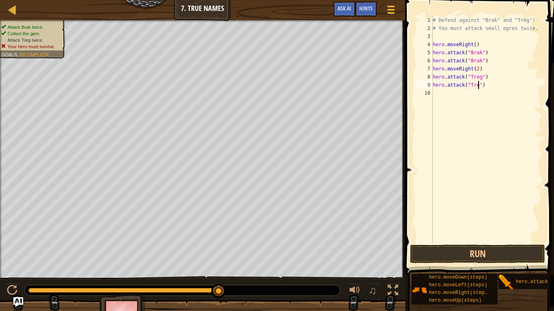
scroll to position [4, 7]
type textarea "hero.attack("Treg")"
click at [486, 258] on button "Run" at bounding box center [477, 254] width 135 height 19
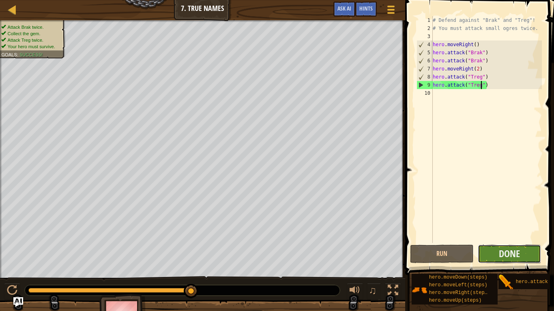
click at [496, 262] on button "Done" at bounding box center [509, 254] width 64 height 19
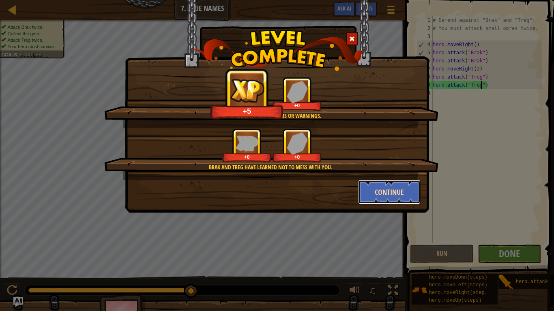
click at [403, 188] on button "Continue" at bounding box center [389, 192] width 63 height 24
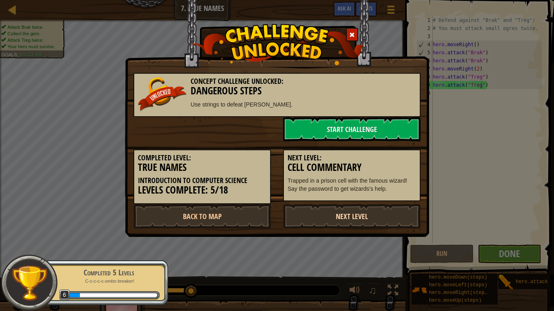
click at [378, 218] on link "Next Level" at bounding box center [351, 216] width 137 height 24
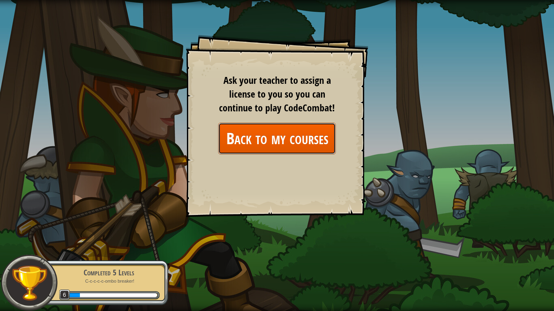
click at [324, 144] on link "Back to my courses" at bounding box center [277, 138] width 118 height 31
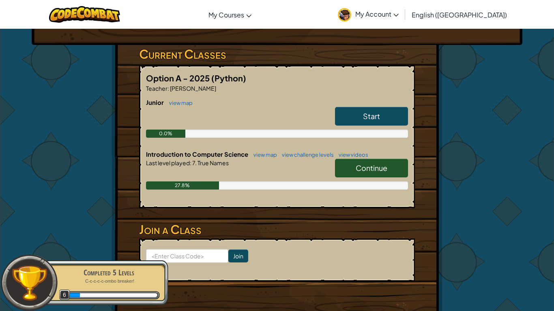
scroll to position [122, 0]
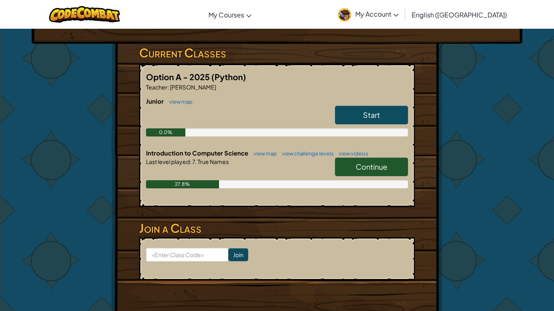
click at [365, 167] on span "Continue" at bounding box center [371, 166] width 32 height 9
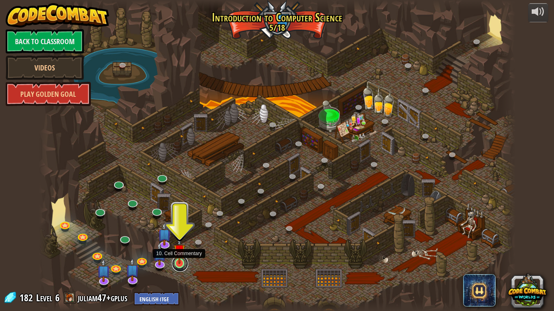
click at [180, 262] on link at bounding box center [180, 264] width 16 height 16
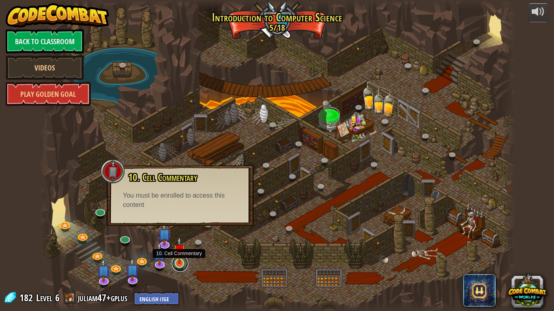
click at [183, 262] on link at bounding box center [180, 264] width 16 height 16
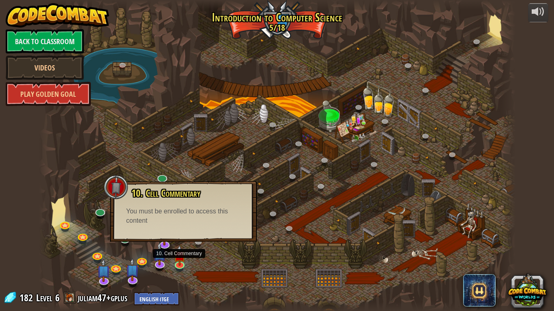
click at [225, 254] on div at bounding box center [277, 155] width 476 height 311
